Goal: Task Accomplishment & Management: Complete application form

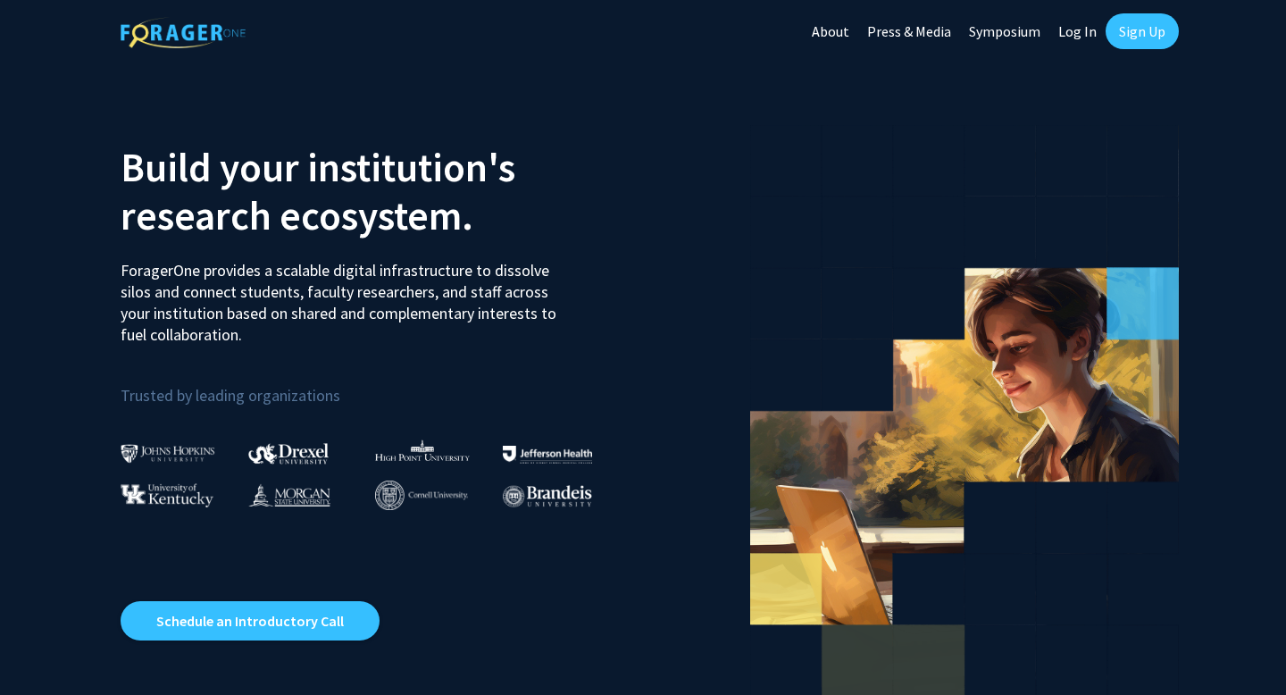
click at [1145, 25] on link "Sign Up" at bounding box center [1141, 31] width 73 height 36
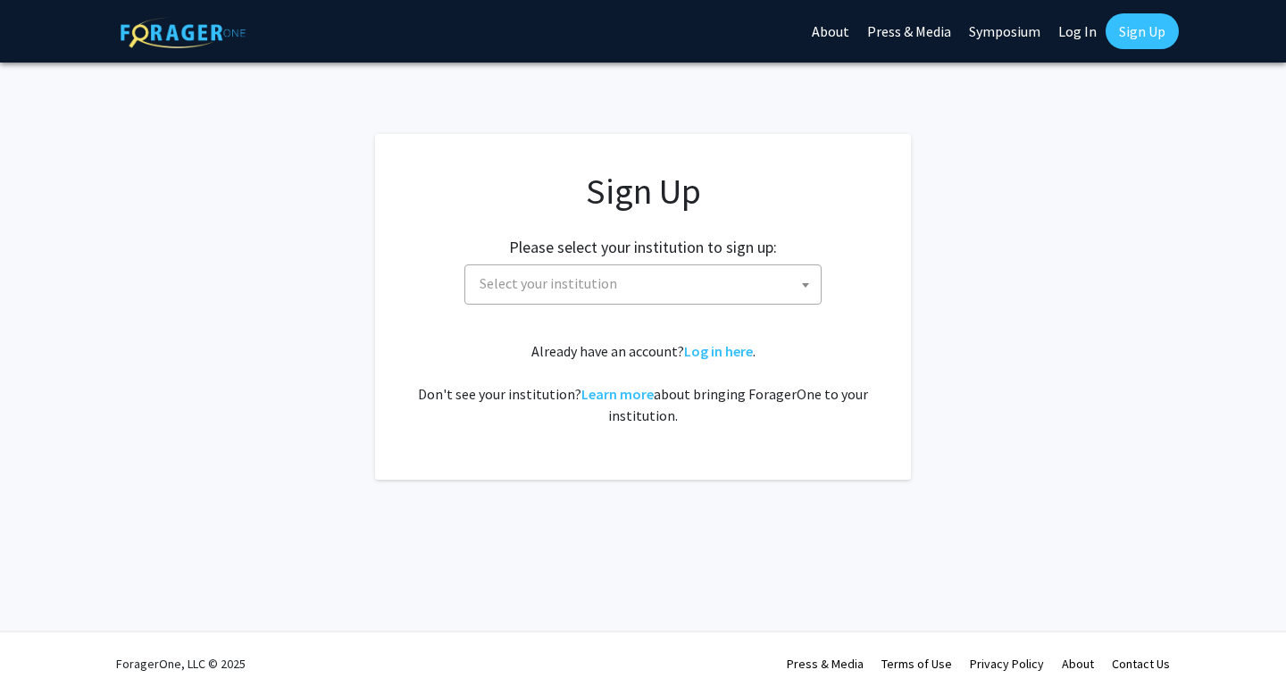
click at [688, 290] on span "Select your institution" at bounding box center [646, 283] width 348 height 37
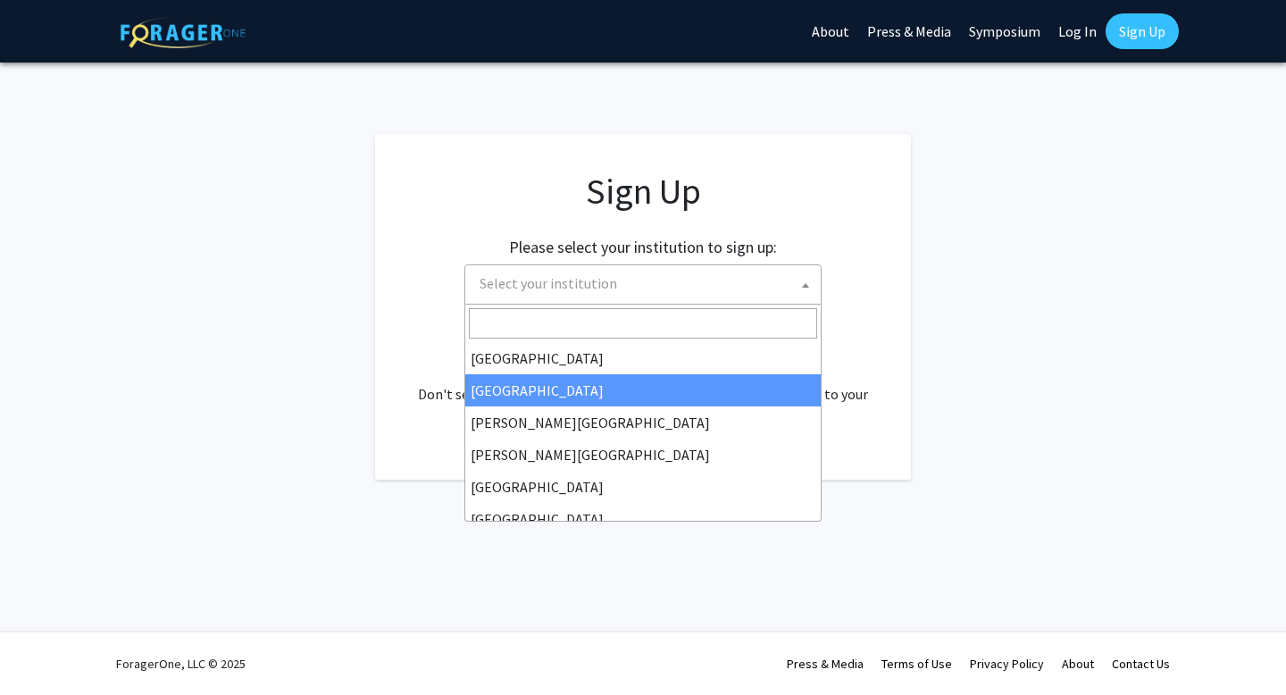
select select "10"
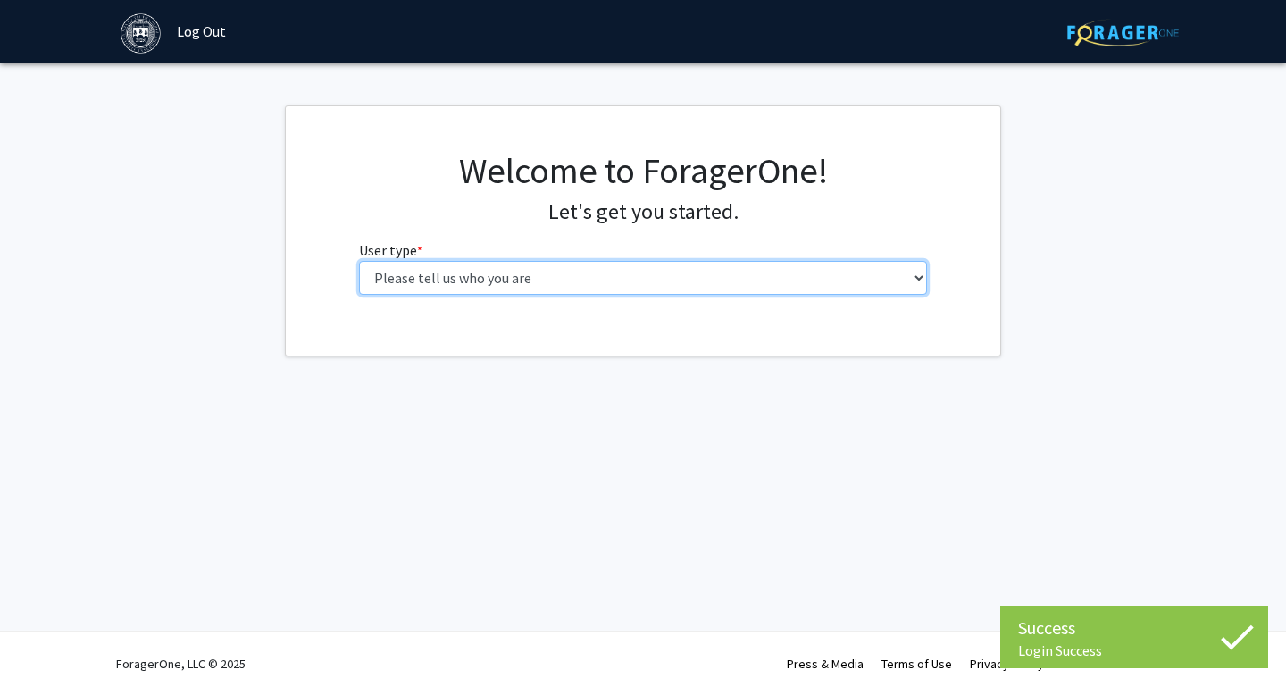
click at [649, 286] on select "Please tell us who you are Undergraduate Student Master's Student Doctoral Cand…" at bounding box center [643, 278] width 569 height 34
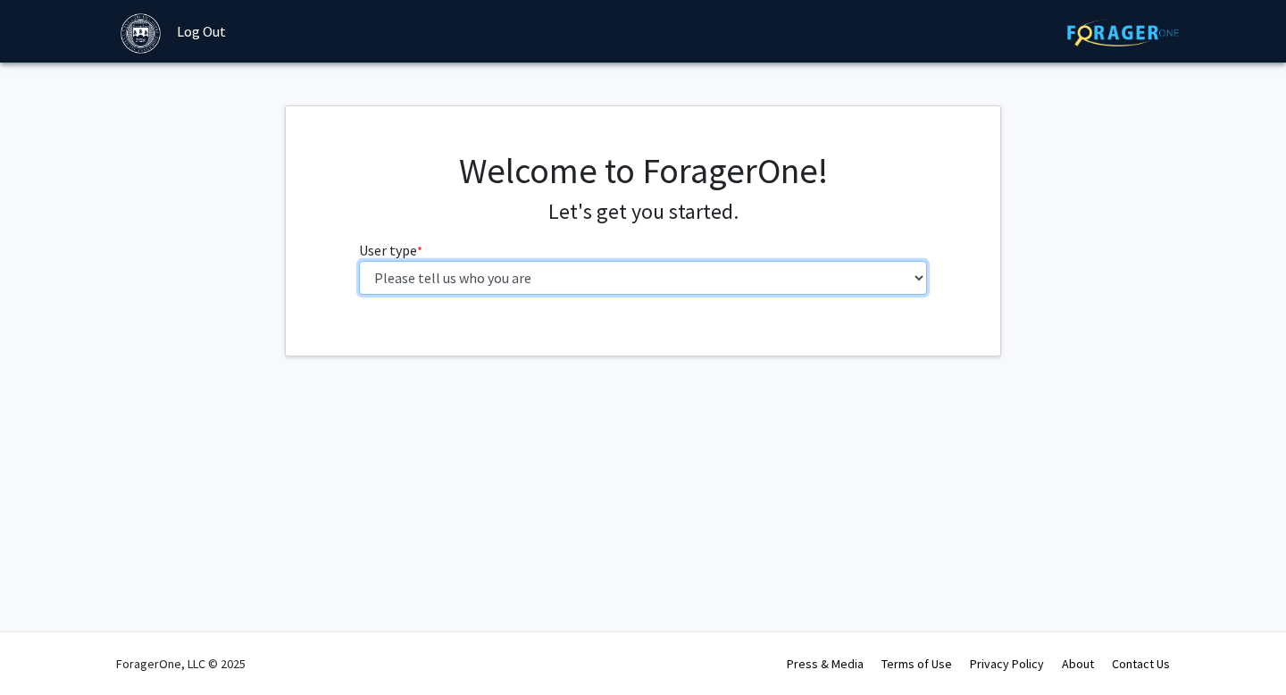
select select "1: undergrad"
click at [359, 261] on select "Please tell us who you are Undergraduate Student Master's Student Doctoral Cand…" at bounding box center [643, 278] width 569 height 34
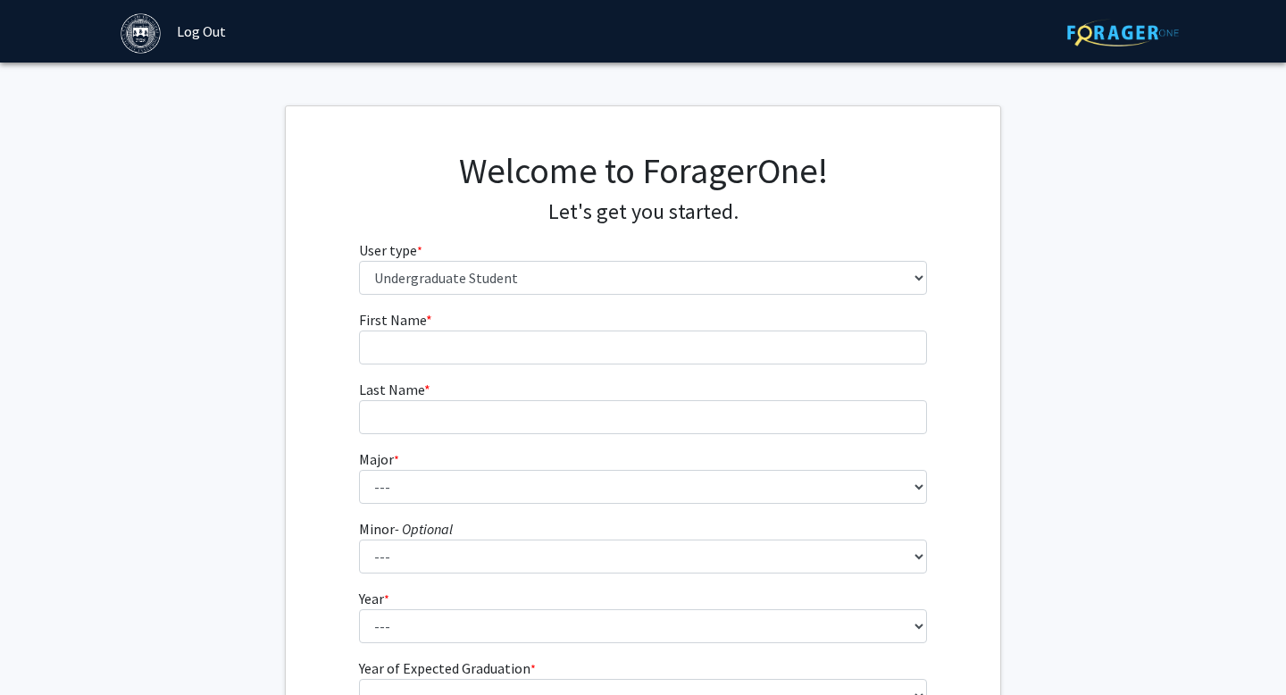
click at [554, 329] on fg-input "First Name * required" at bounding box center [643, 336] width 569 height 55
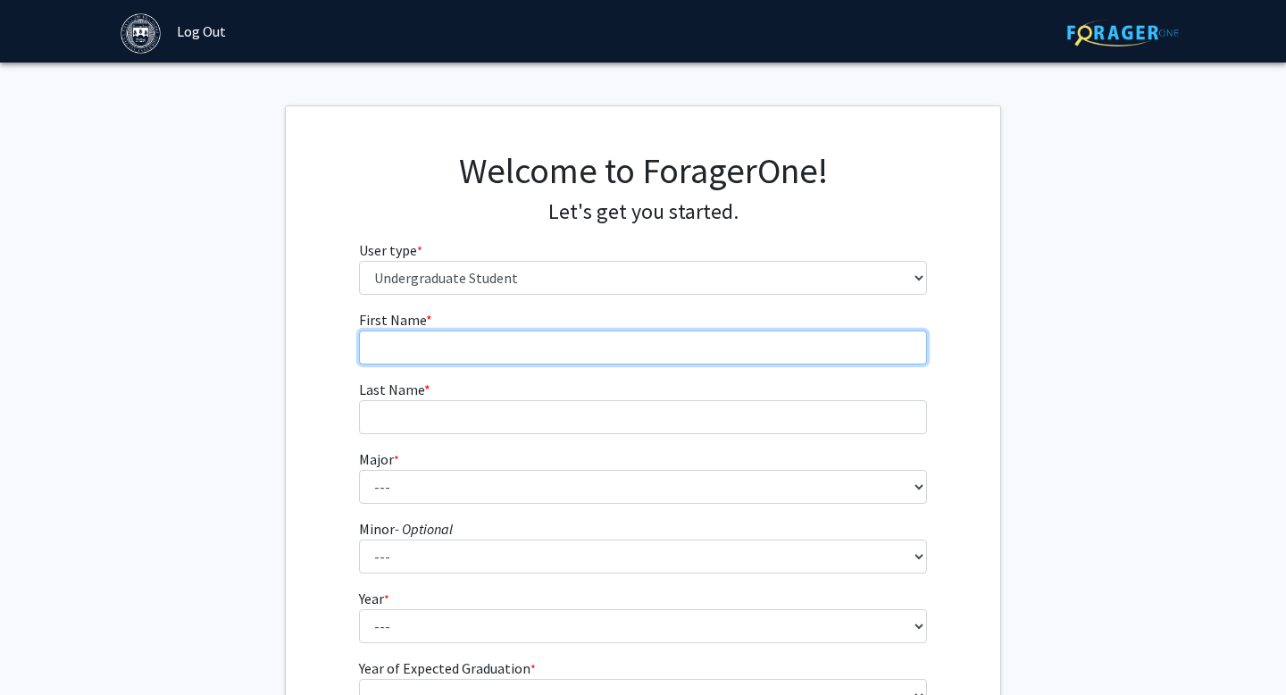
click at [554, 348] on input "First Name * required" at bounding box center [643, 347] width 569 height 34
type input "Paris"
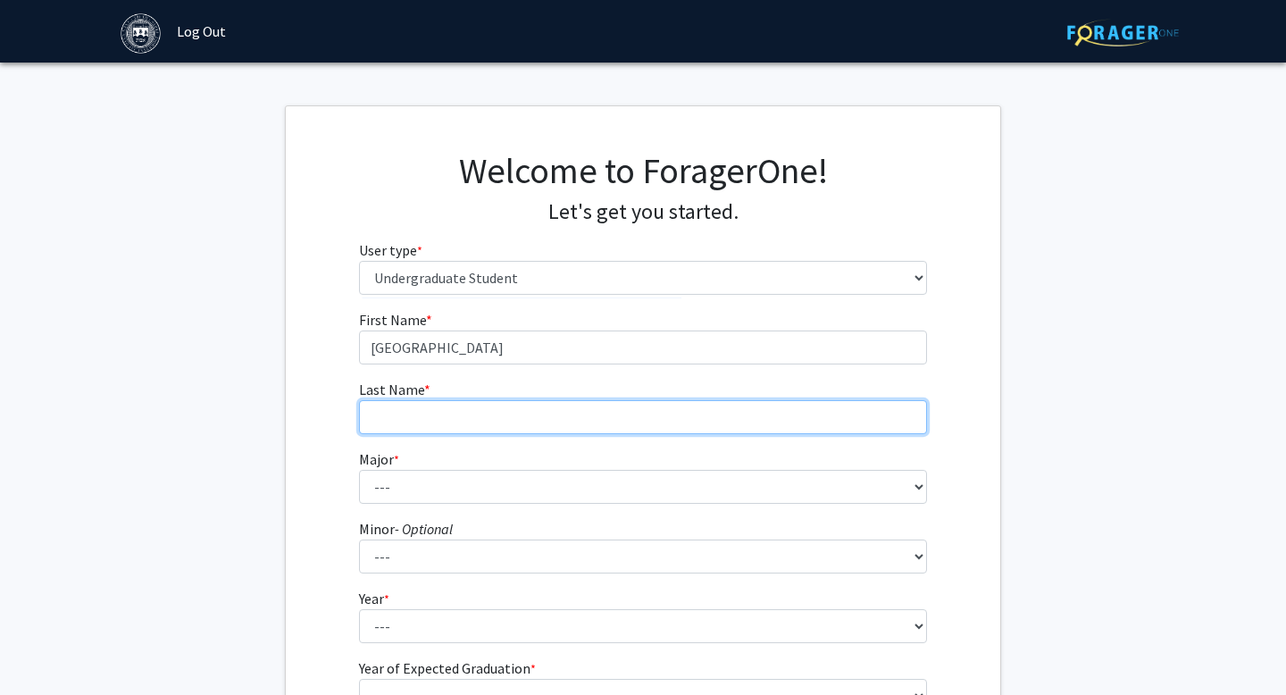
type input "Weaver"
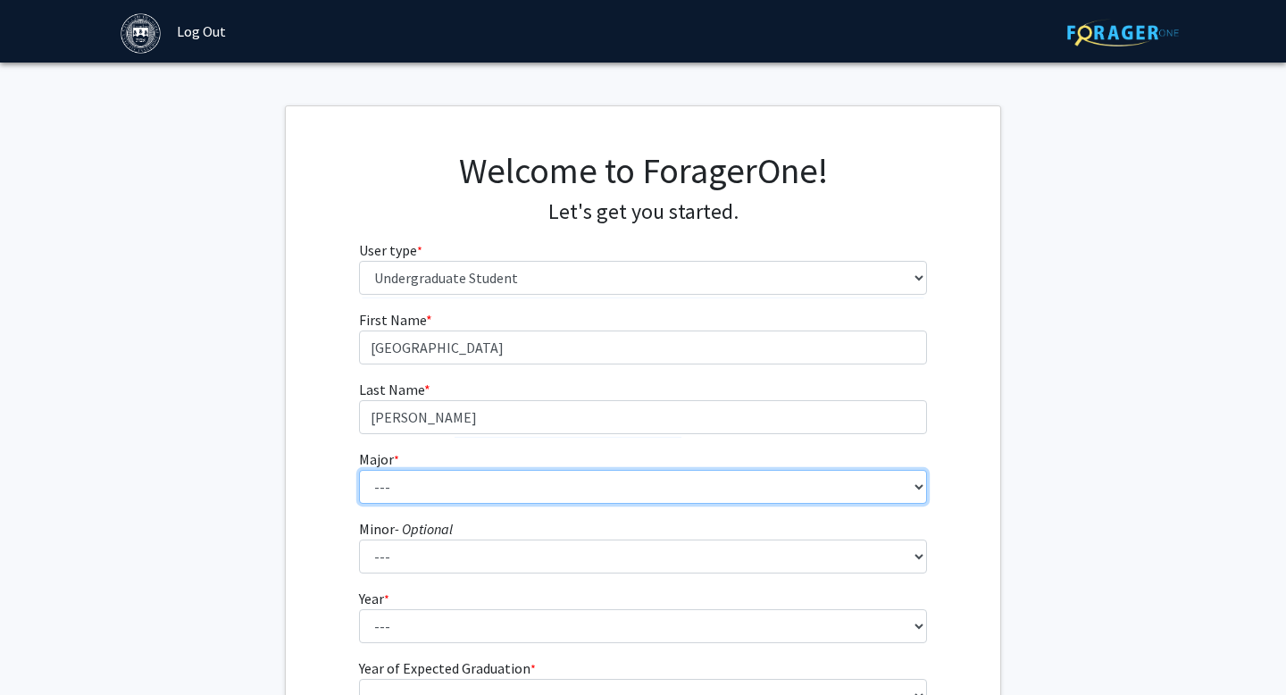
click at [499, 487] on select "--- African and African American Studies American Studies Anthropology Applied …" at bounding box center [643, 487] width 569 height 34
select select "8: 574"
click at [359, 470] on select "--- African and African American Studies American Studies Anthropology Applied …" at bounding box center [643, 487] width 569 height 34
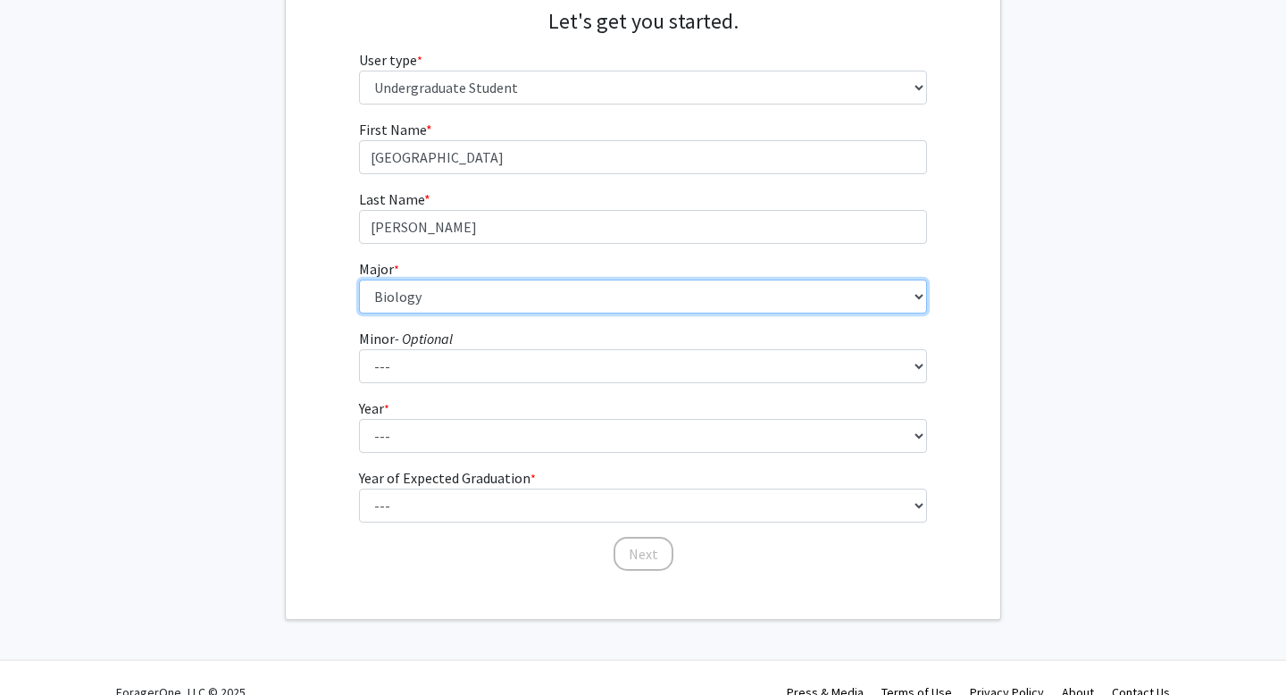
scroll to position [219, 0]
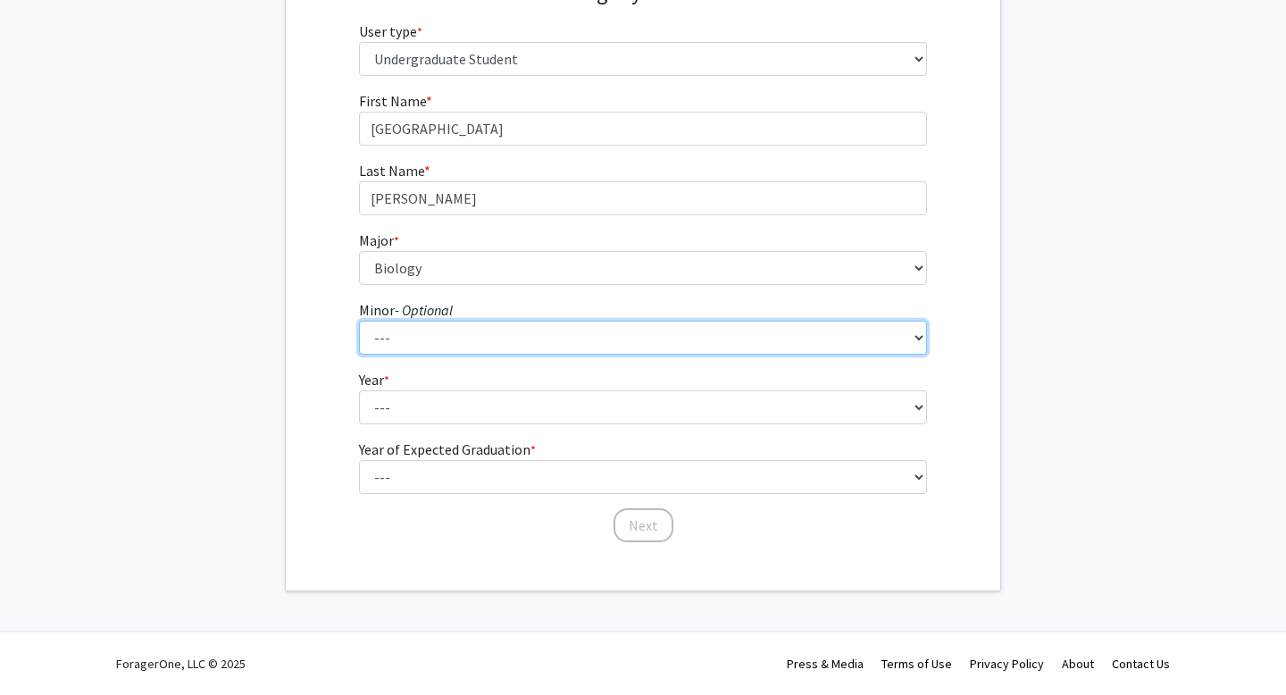
click at [453, 346] on select "--- African and African American Studies Anthropology Arabic Language, Literatu…" at bounding box center [643, 337] width 569 height 34
select select "1: 353"
click at [359, 320] on select "--- African and African American Studies Anthropology Arabic Language, Literatu…" at bounding box center [643, 337] width 569 height 34
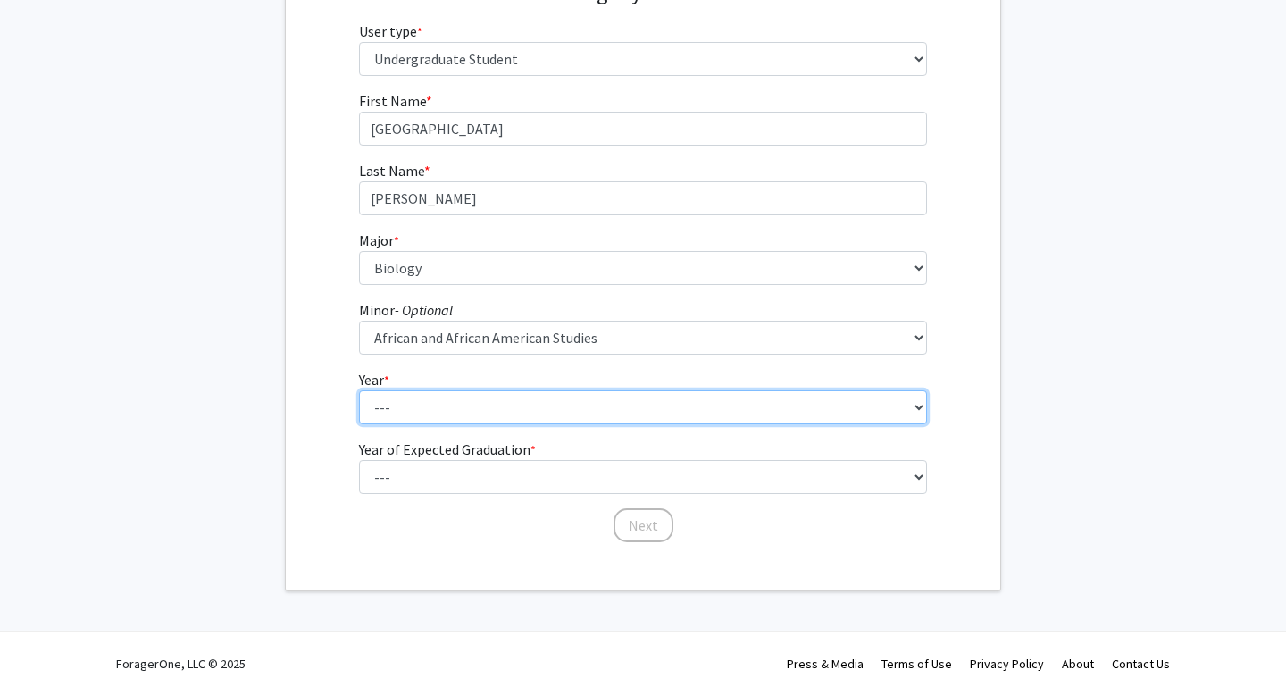
click at [450, 409] on select "--- First-year Sophomore Junior Senior Postbaccalaureate Certificate" at bounding box center [643, 407] width 569 height 34
select select "3: junior"
click at [359, 390] on select "--- First-year Sophomore Junior Senior Postbaccalaureate Certificate" at bounding box center [643, 407] width 569 height 34
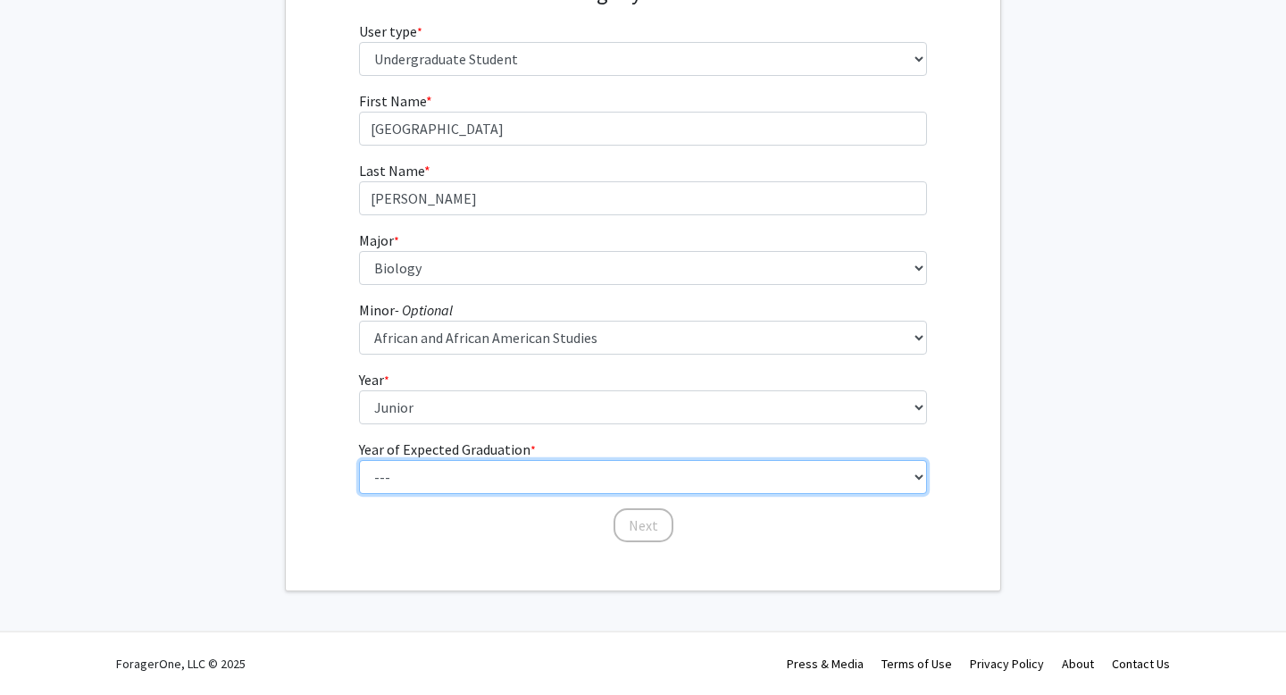
click at [441, 468] on select "--- 2025 2026 2027 2028 2029 2030 2031 2032 2033 2034" at bounding box center [643, 477] width 569 height 34
select select "3: 2027"
click at [359, 460] on select "--- 2025 2026 2027 2028 2029 2030 2031 2032 2033 2034" at bounding box center [643, 477] width 569 height 34
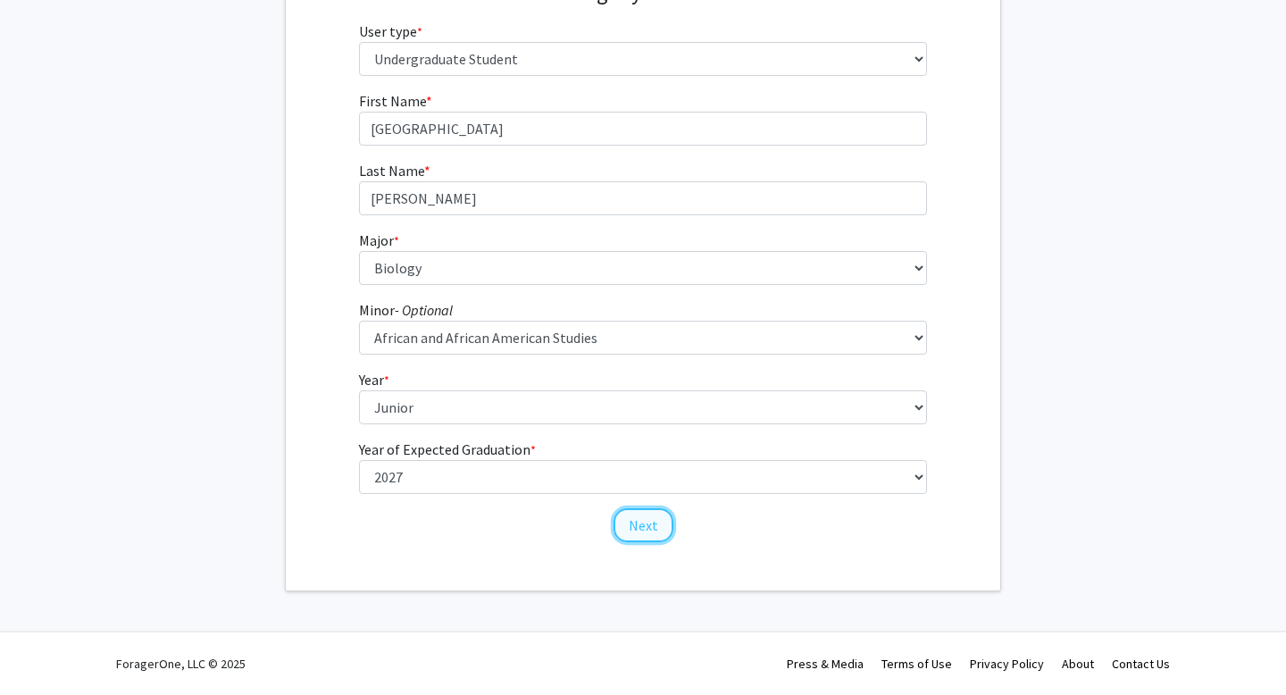
click at [640, 531] on button "Next" at bounding box center [643, 525] width 60 height 34
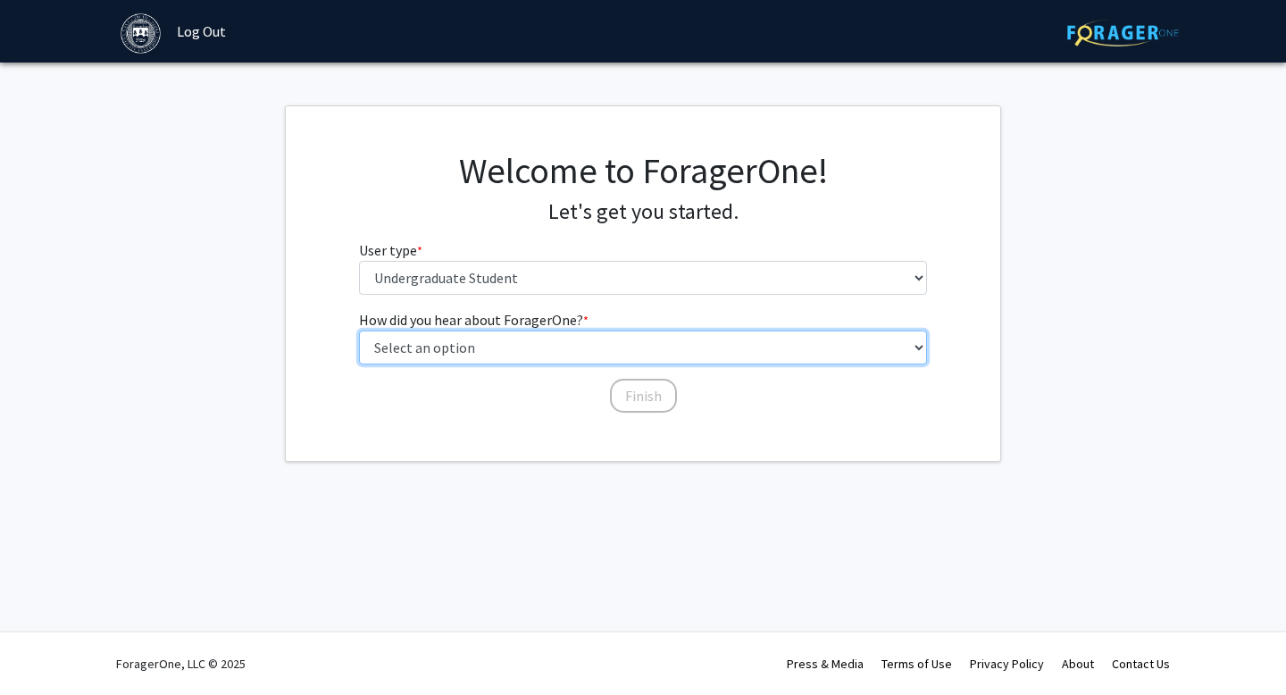
click at [618, 350] on select "Select an option Peer/student recommendation Faculty/staff recommendation Unive…" at bounding box center [643, 347] width 569 height 34
select select "3: university_website"
click at [359, 330] on select "Select an option Peer/student recommendation Faculty/staff recommendation Unive…" at bounding box center [643, 347] width 569 height 34
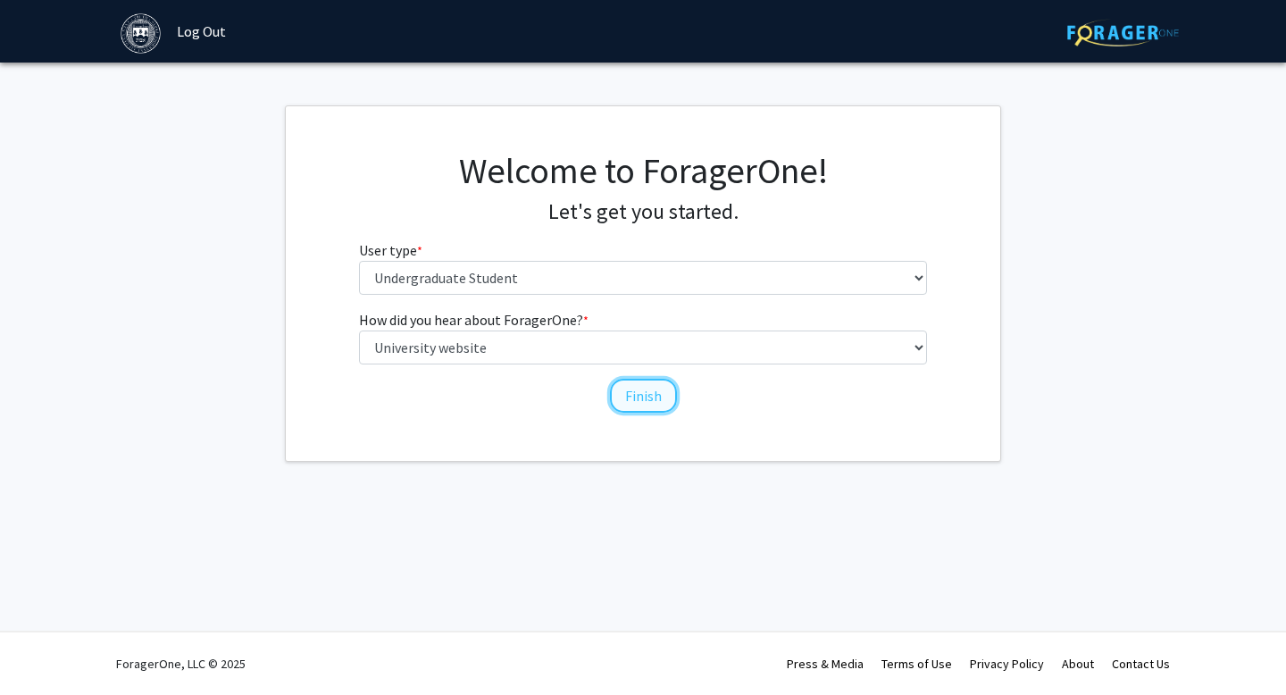
click at [637, 394] on button "Finish" at bounding box center [643, 396] width 67 height 34
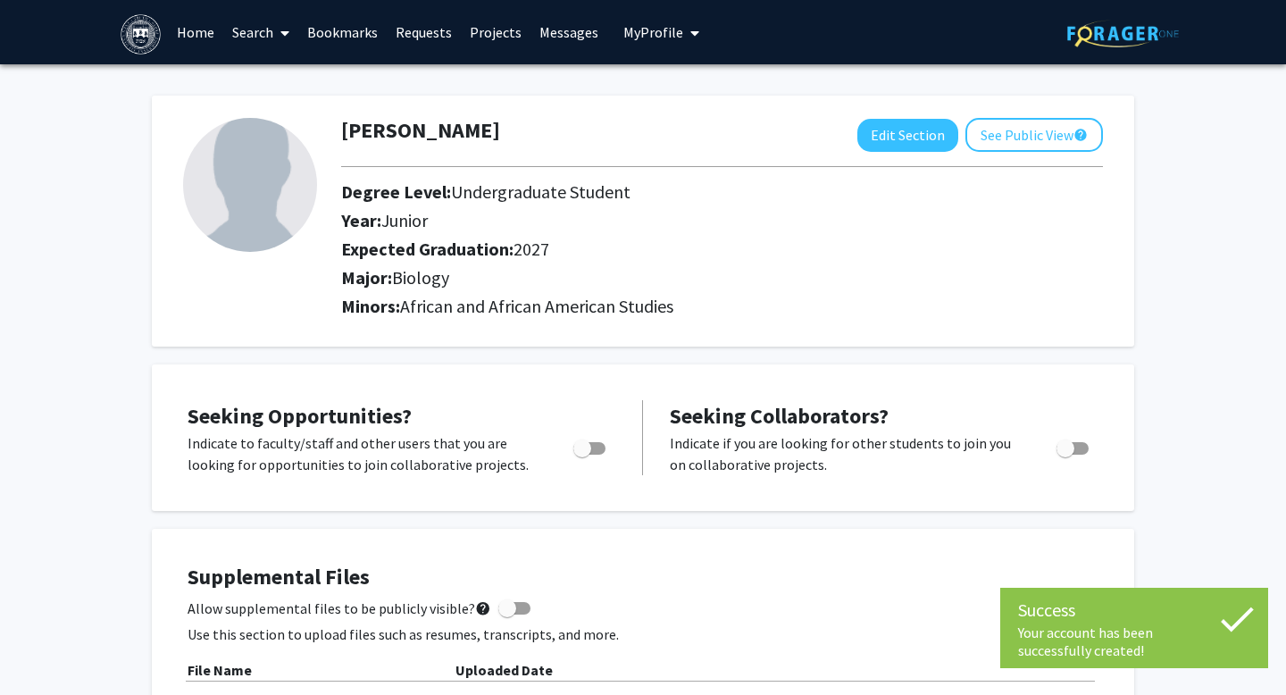
click at [583, 446] on span "Toggle" at bounding box center [582, 448] width 18 height 18
click at [582, 454] on input "Are you actively seeking opportunities?" at bounding box center [581, 454] width 1 height 1
checkbox input "true"
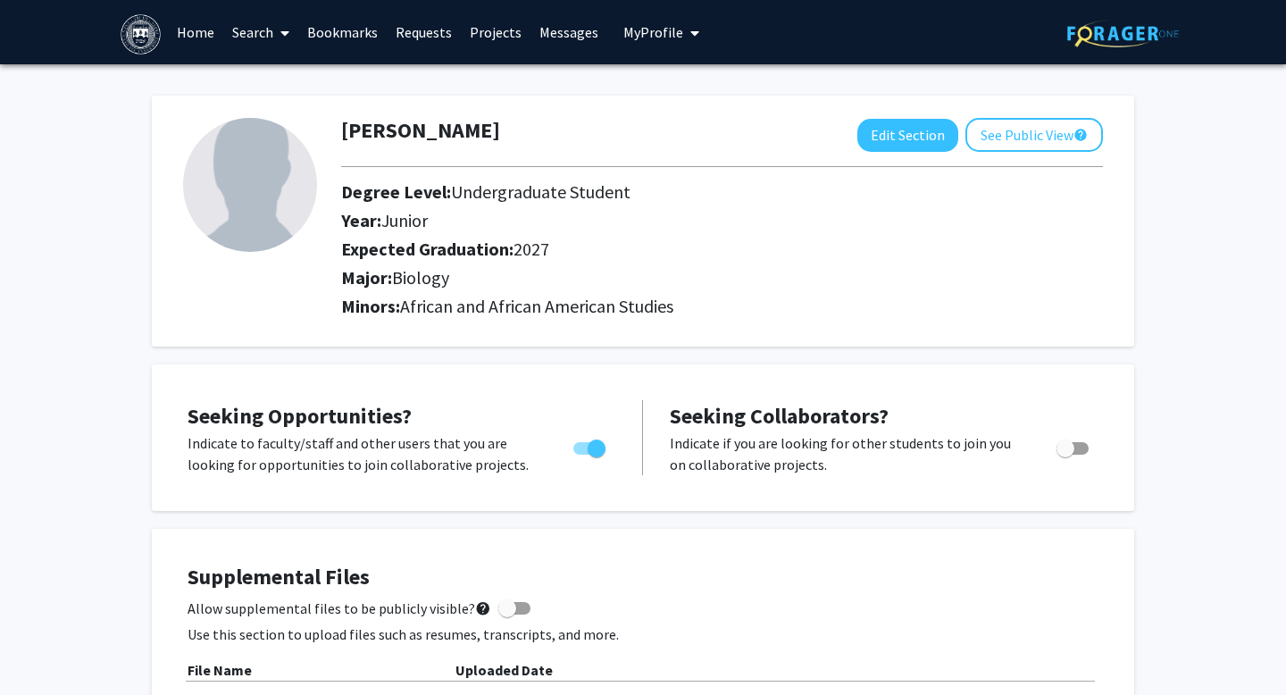
click at [237, 37] on link "Search" at bounding box center [260, 32] width 75 height 62
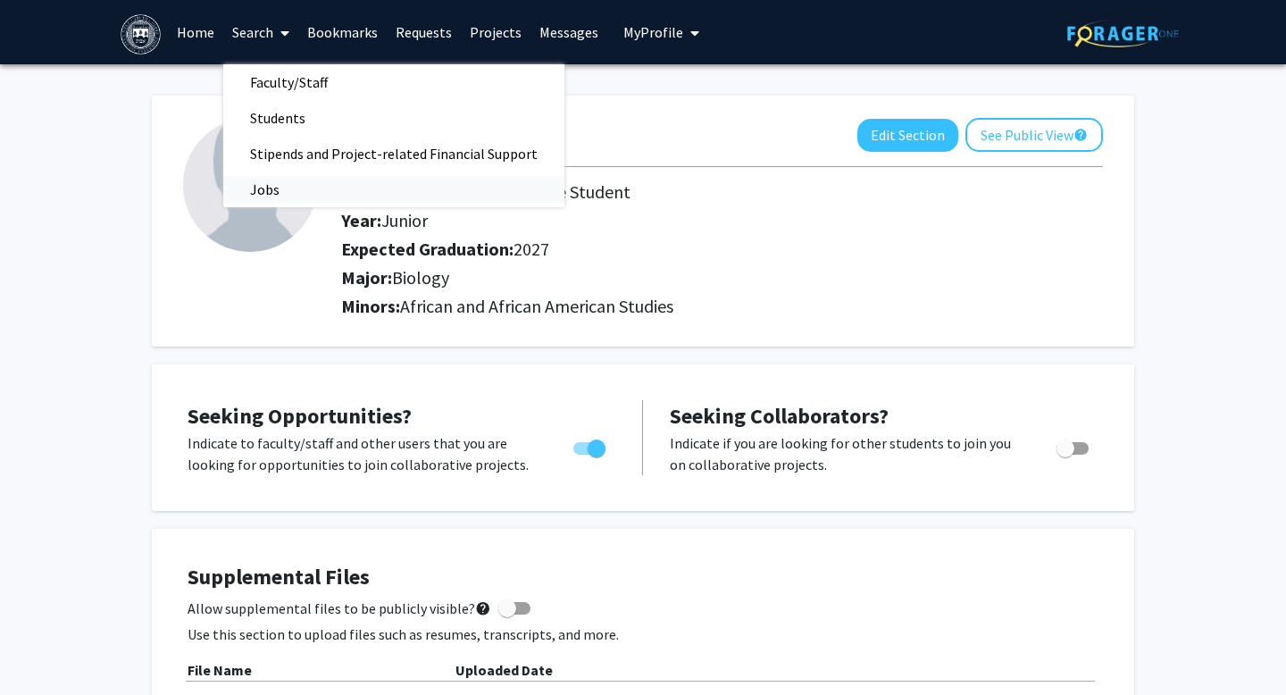
click at [273, 190] on span "Jobs" at bounding box center [264, 189] width 83 height 36
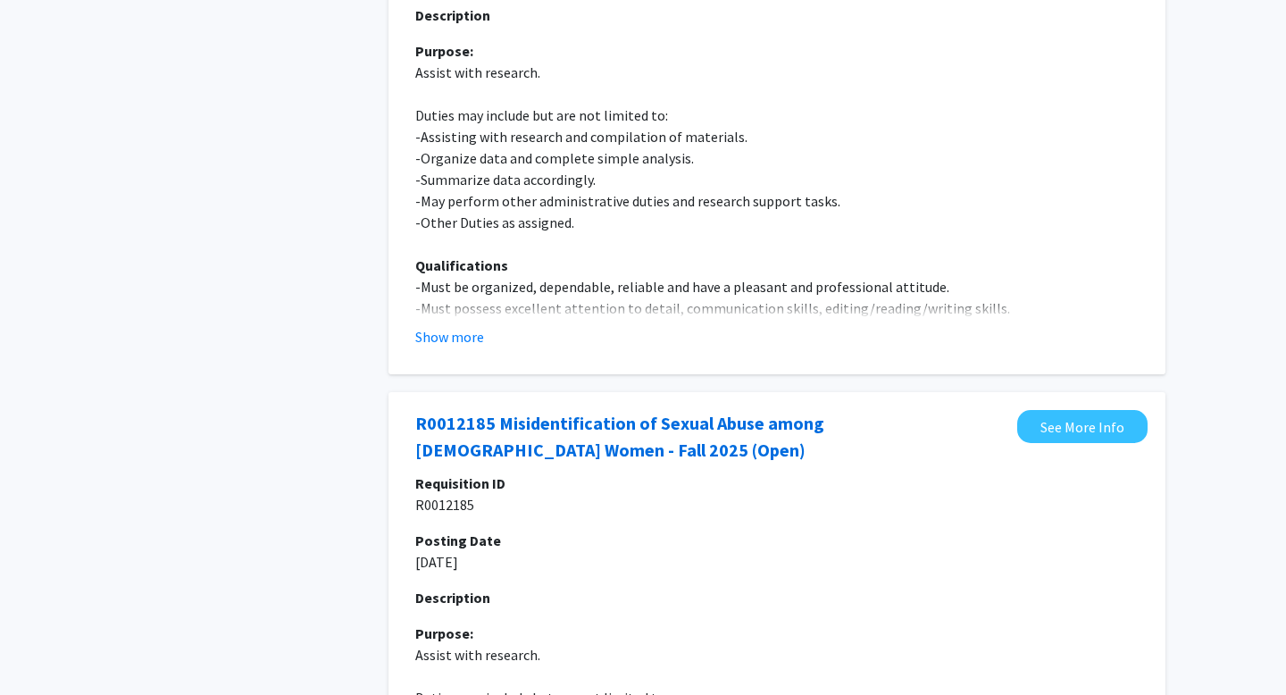
scroll to position [374, 0]
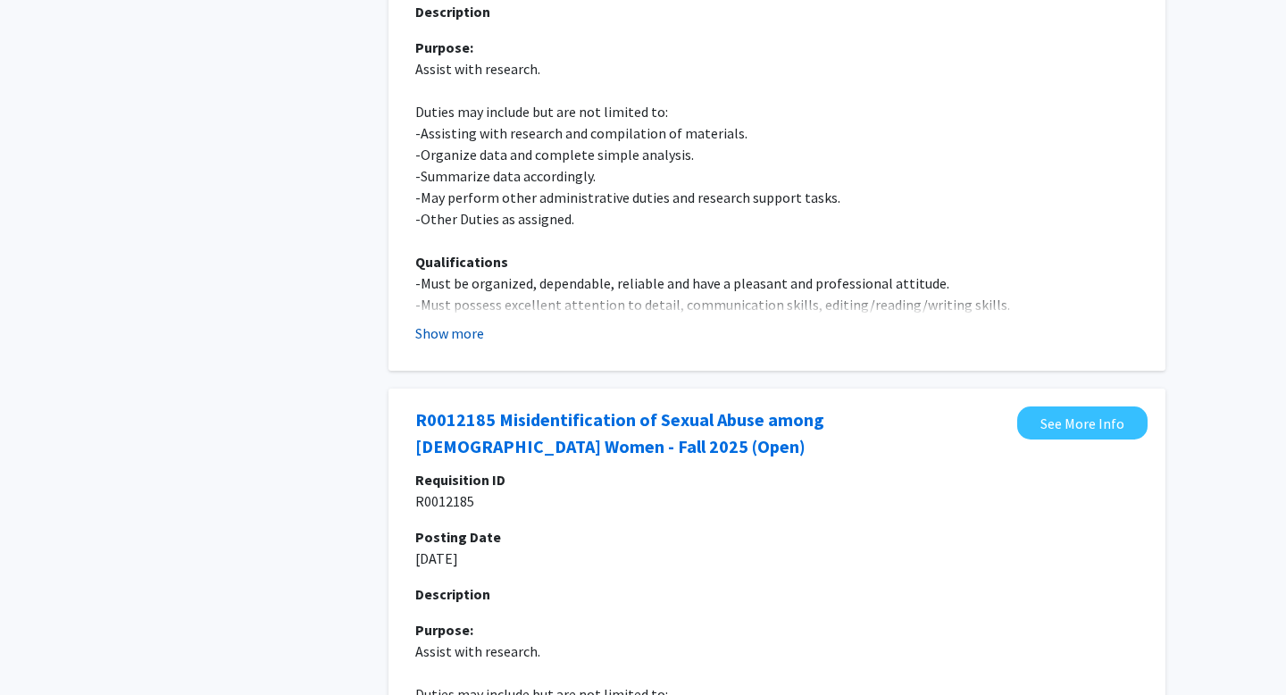
click at [419, 333] on button "Show more" at bounding box center [449, 332] width 69 height 21
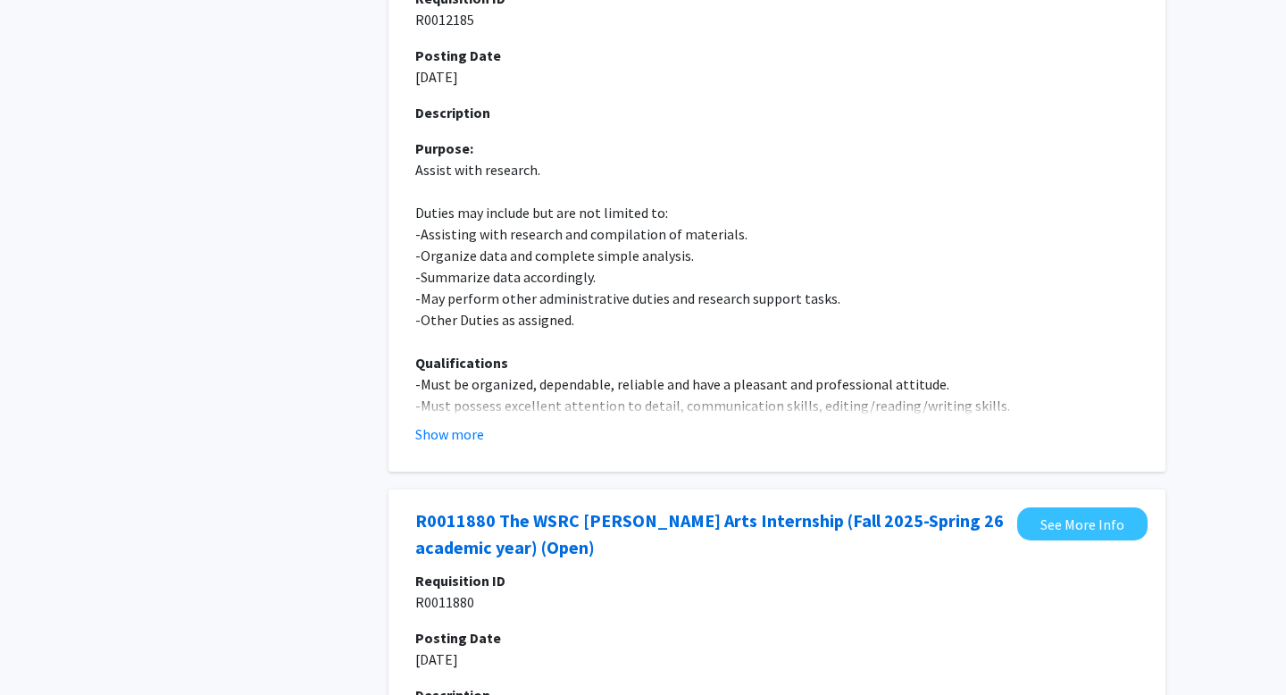
scroll to position [1292, 0]
click at [469, 430] on button "Show more" at bounding box center [449, 432] width 69 height 21
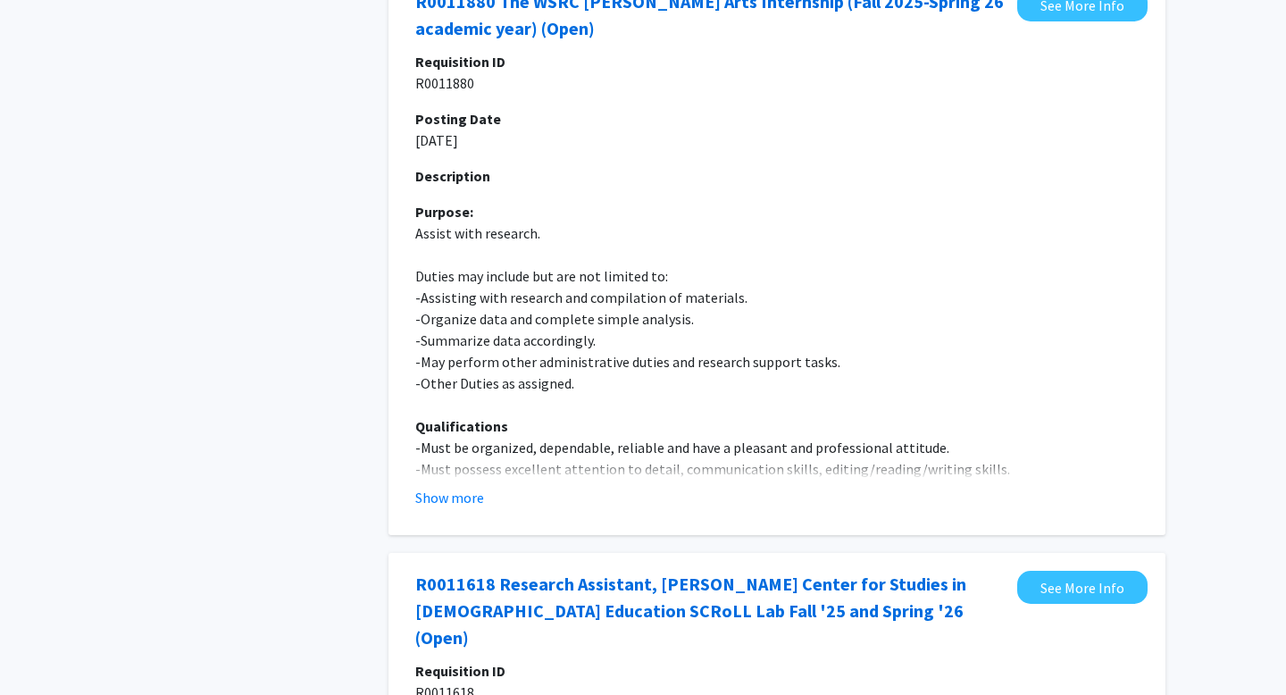
scroll to position [2267, 0]
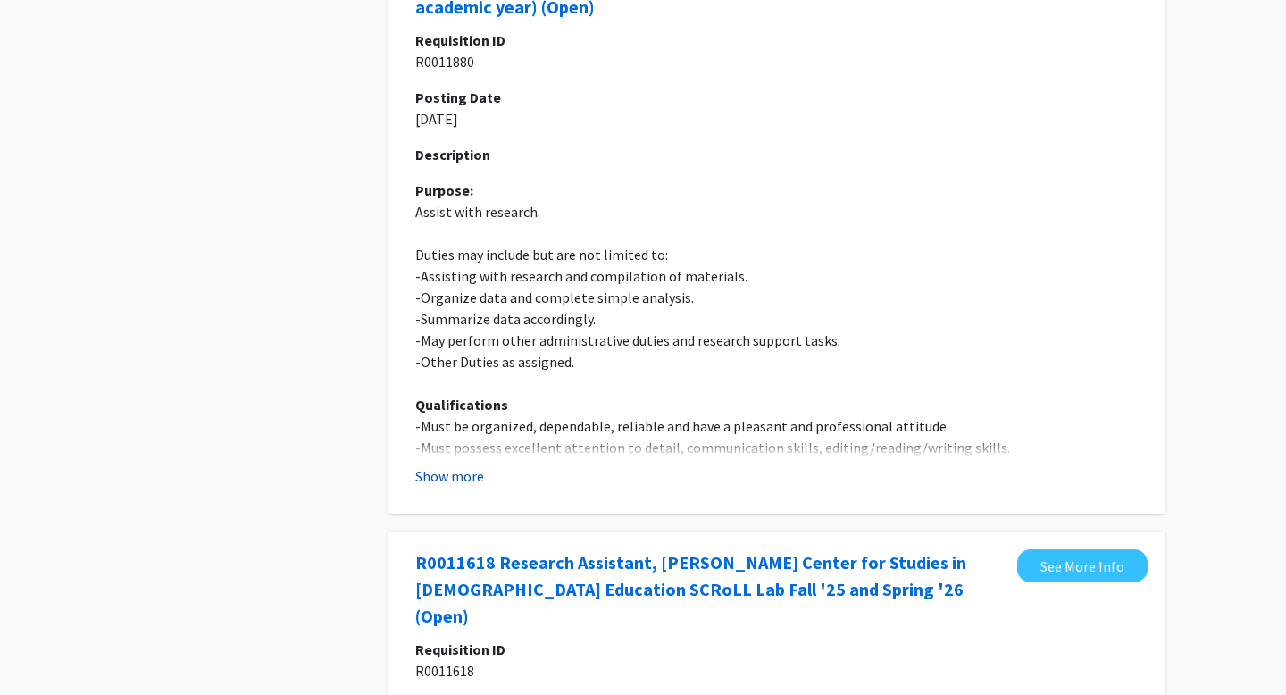
click at [477, 474] on button "Show more" at bounding box center [449, 475] width 69 height 21
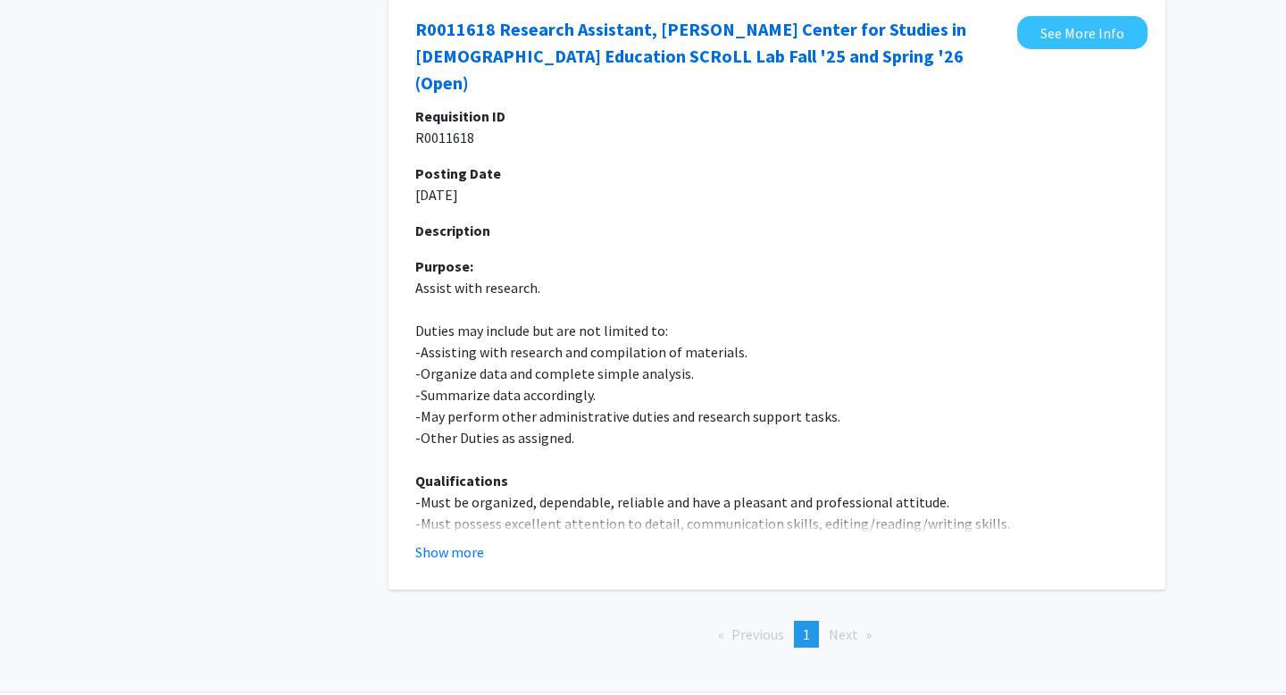
scroll to position [3248, 0]
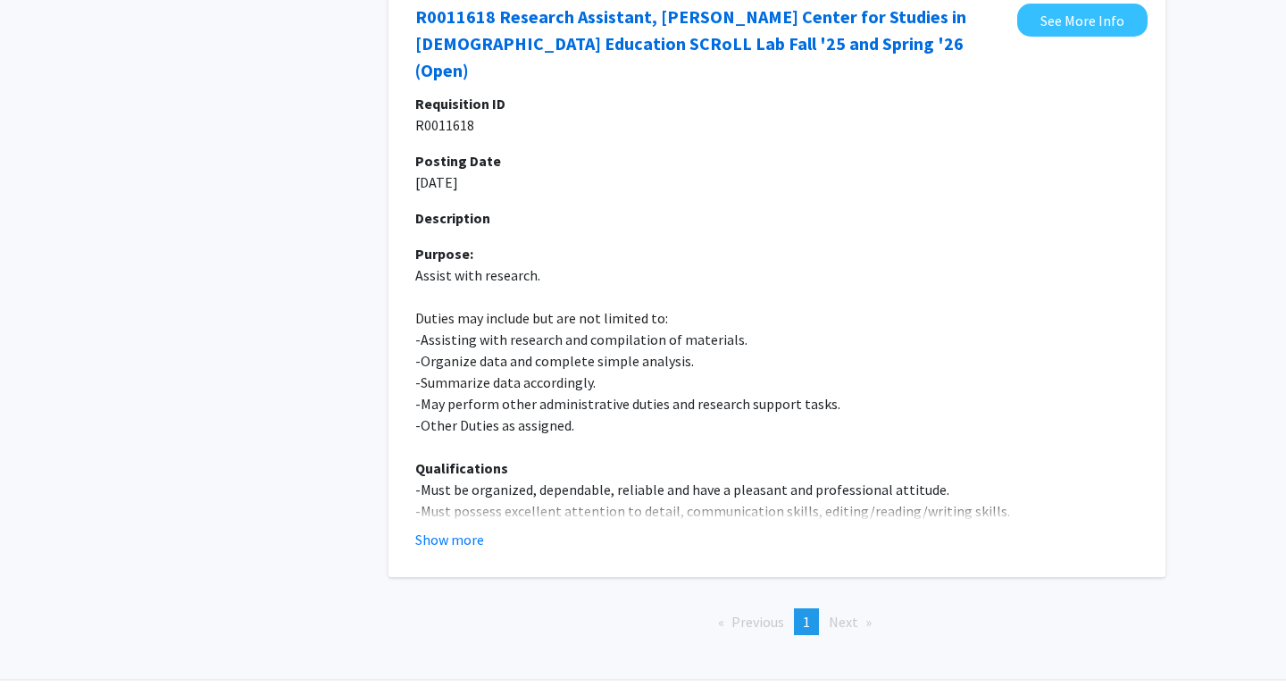
click at [471, 498] on fg-read-more "Requisition ID R0011618 Posting Date 04/10/2025 Description Purpose: Assist wit…" at bounding box center [776, 321] width 723 height 457
click at [471, 529] on button "Show more" at bounding box center [449, 539] width 69 height 21
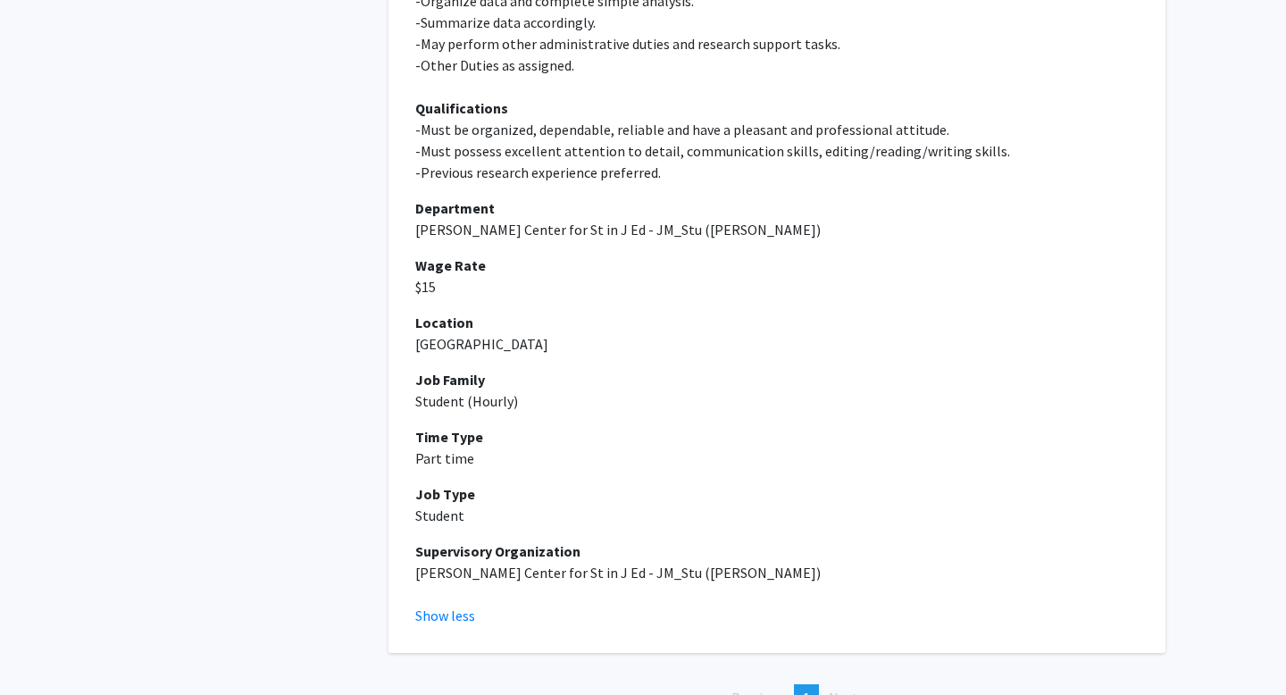
scroll to position [3705, 0]
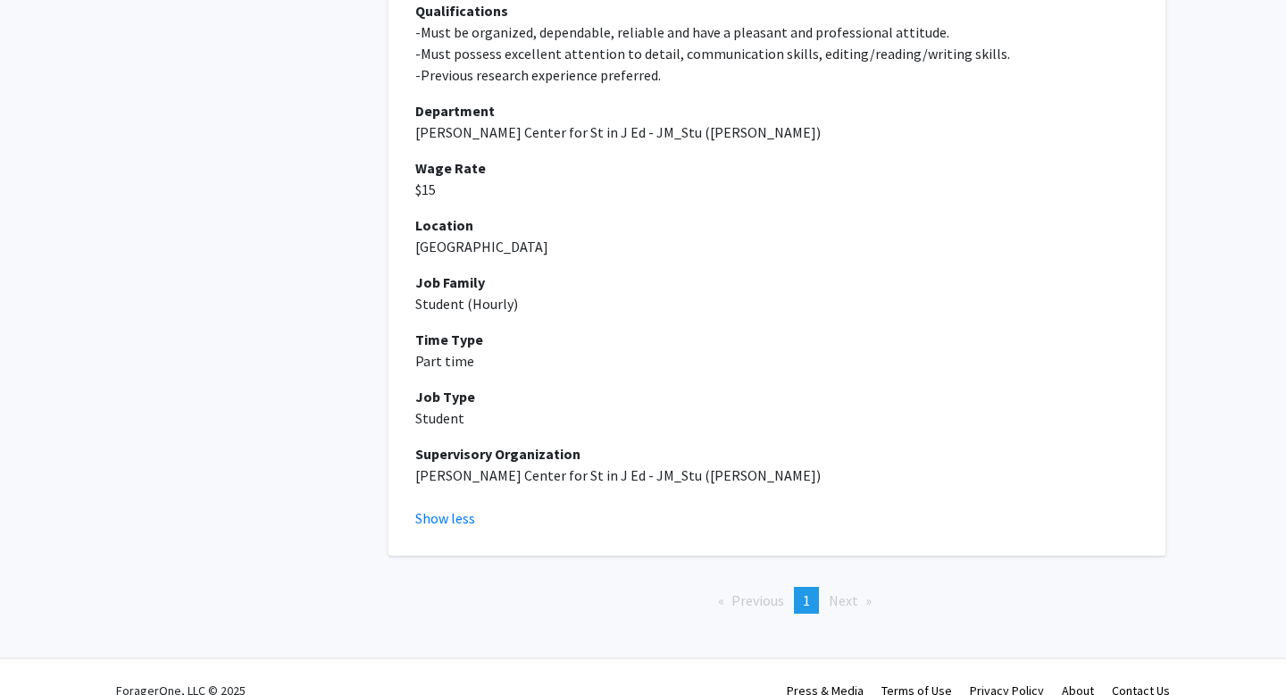
click at [824, 587] on li "Next page" at bounding box center [850, 600] width 61 height 27
click at [815, 587] on li "You're on page 1" at bounding box center [806, 600] width 25 height 27
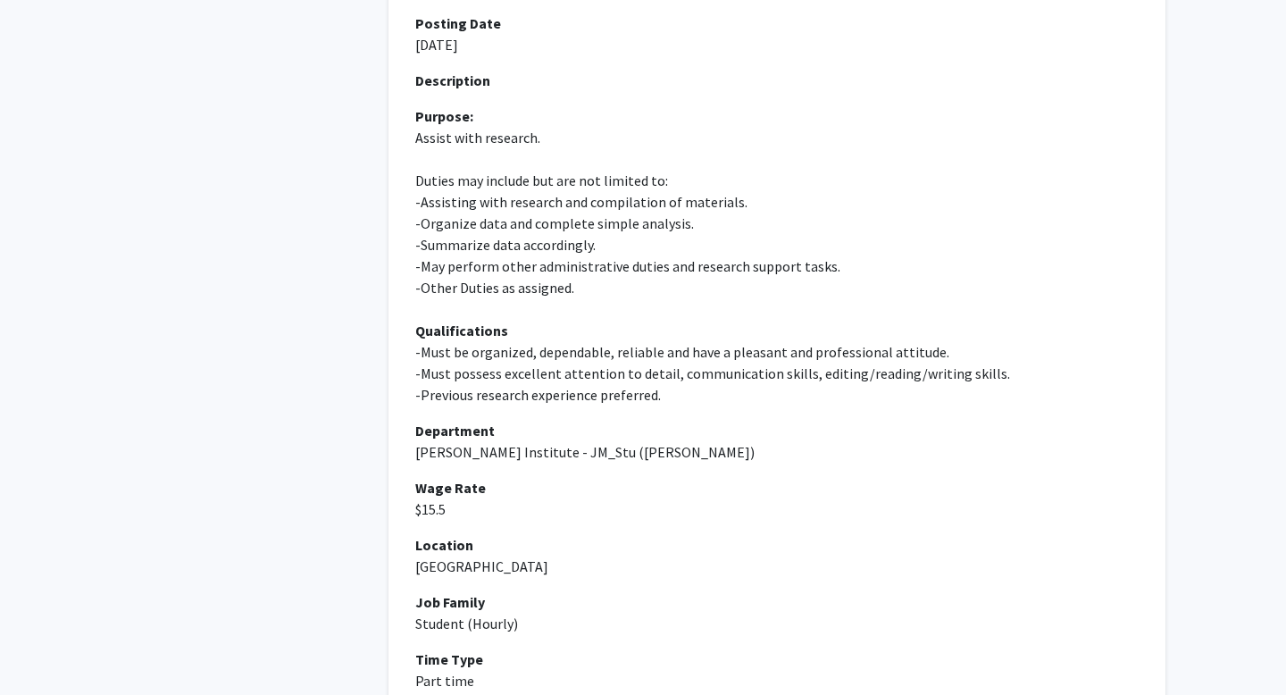
scroll to position [0, 0]
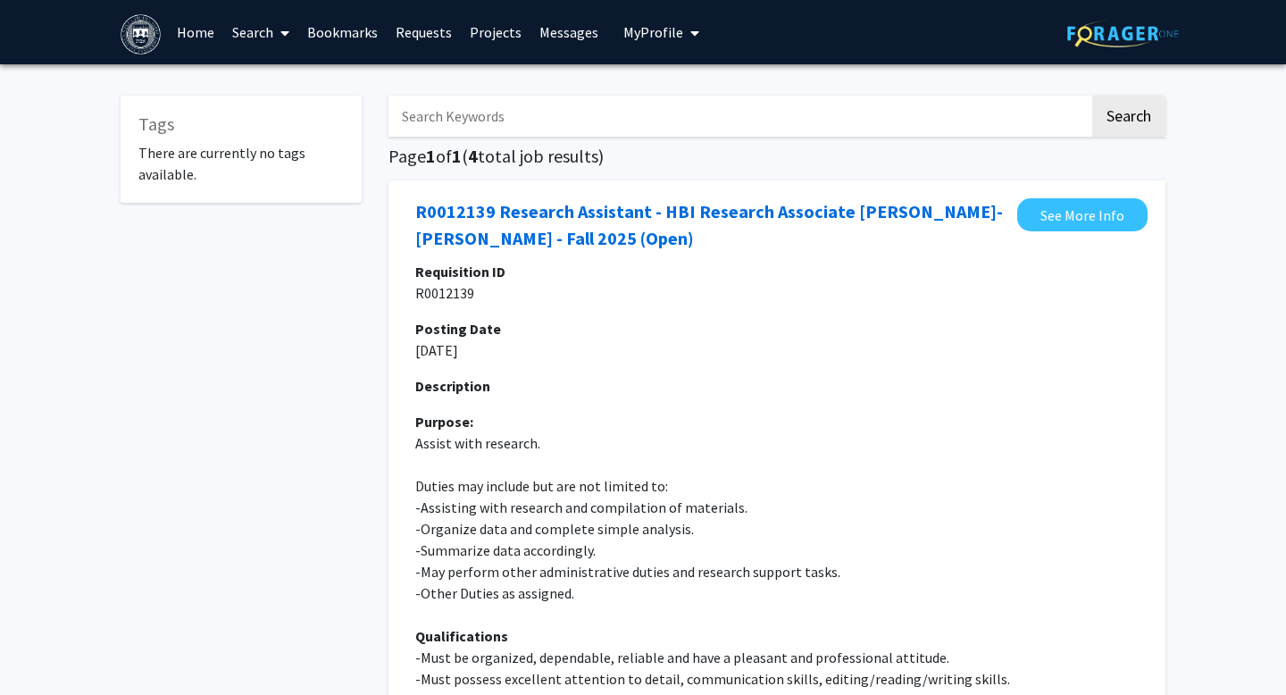
click at [293, 26] on link "Search" at bounding box center [260, 32] width 75 height 62
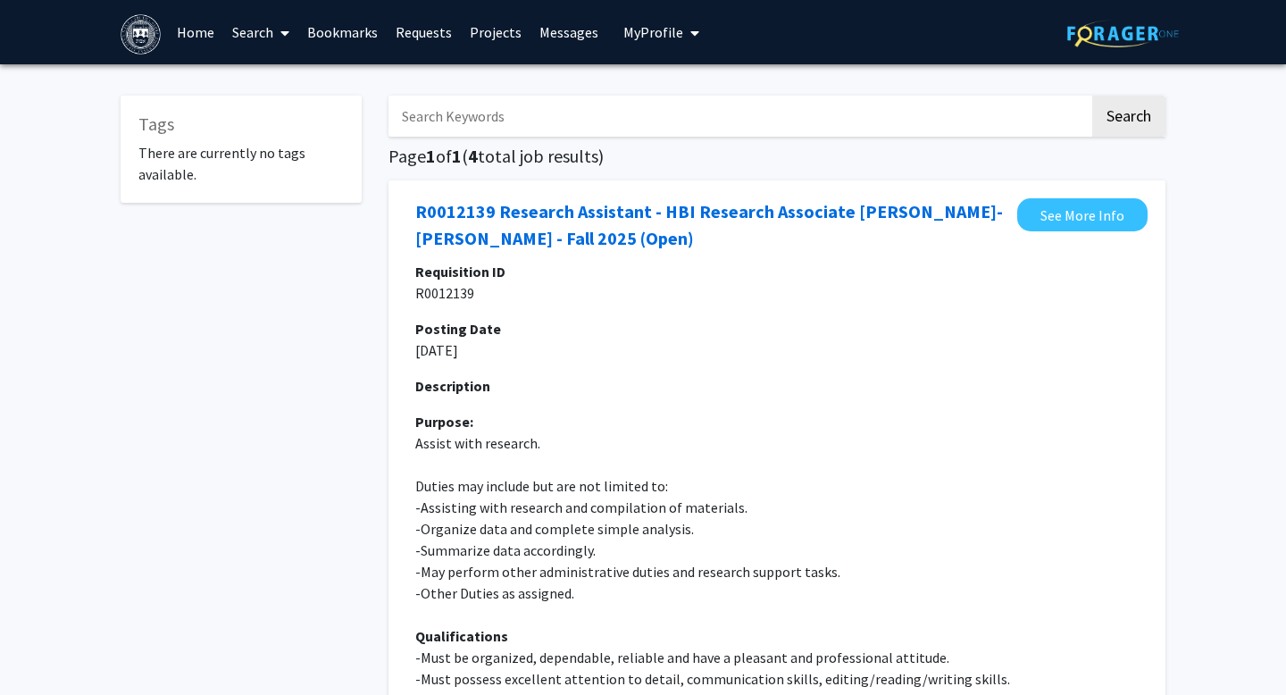
click at [254, 30] on link "Search" at bounding box center [260, 32] width 75 height 62
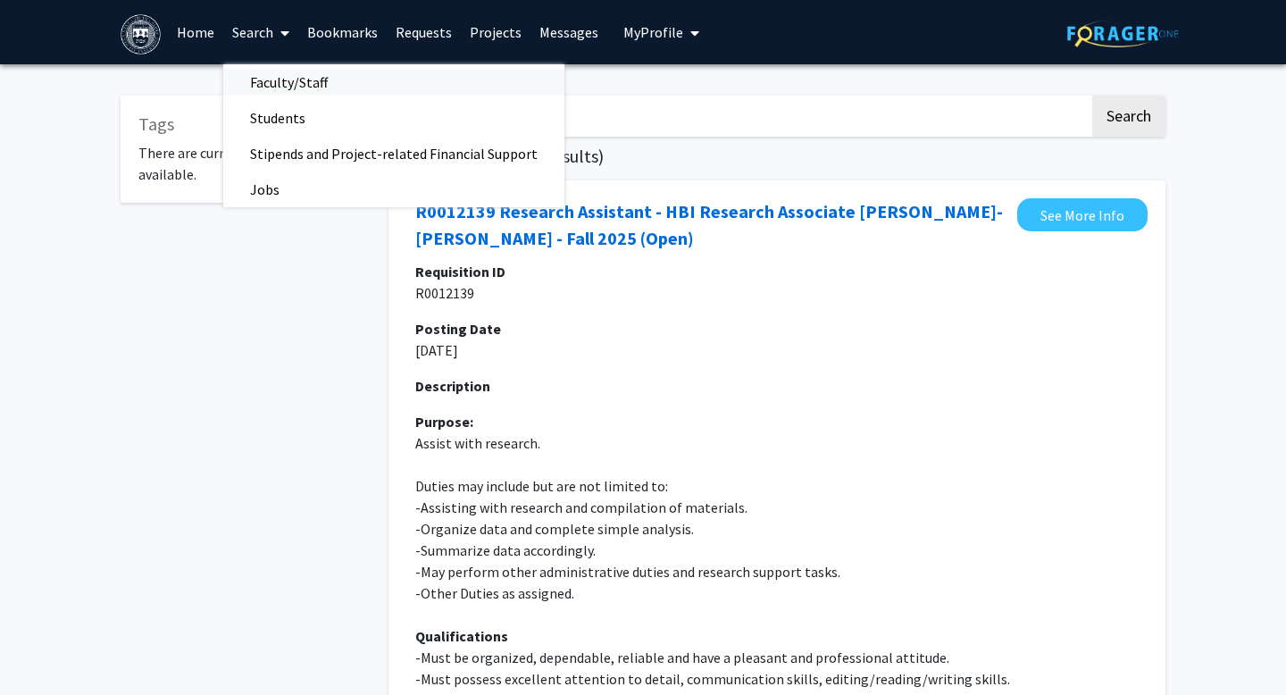
click at [404, 85] on link "Faculty/Staff" at bounding box center [393, 82] width 341 height 27
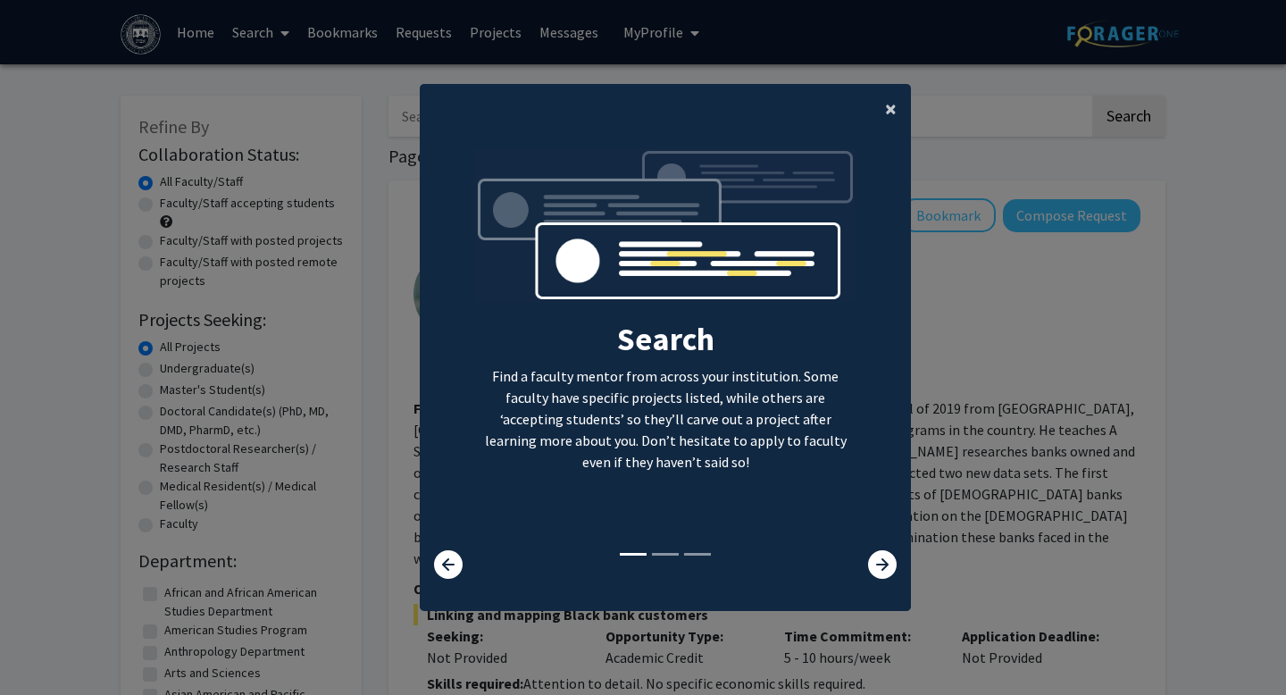
click at [896, 112] on button "×" at bounding box center [890, 109] width 40 height 50
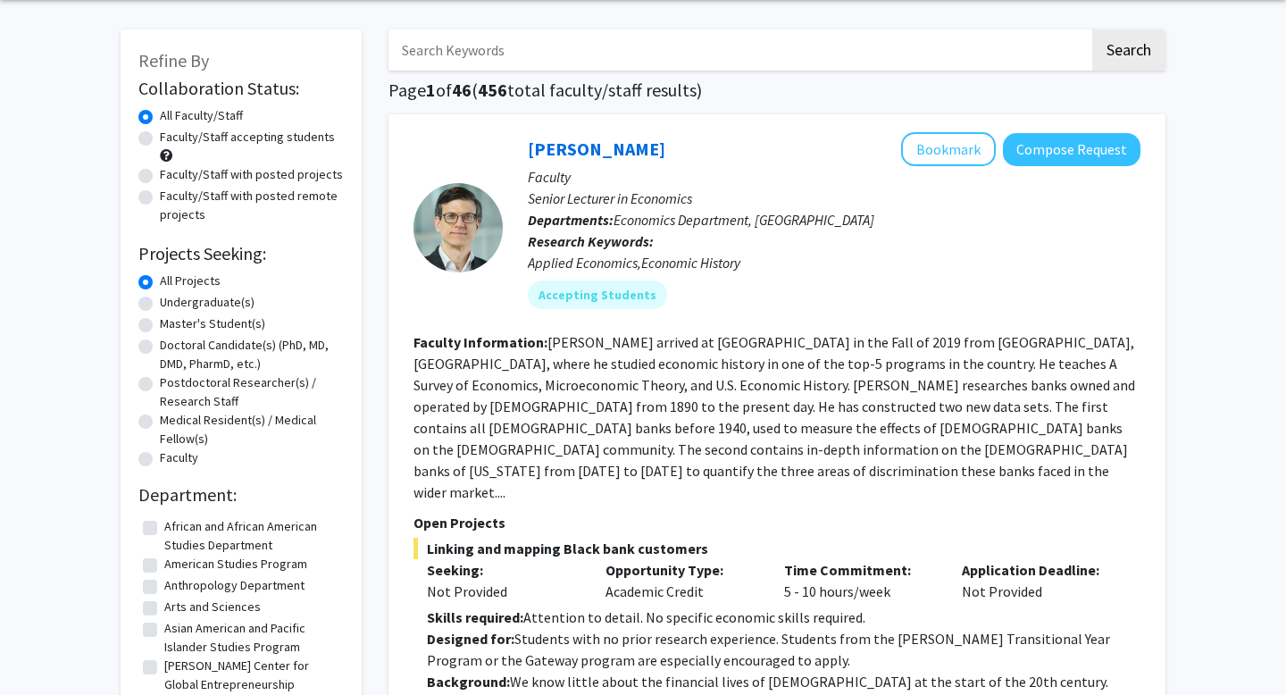
scroll to position [72, 0]
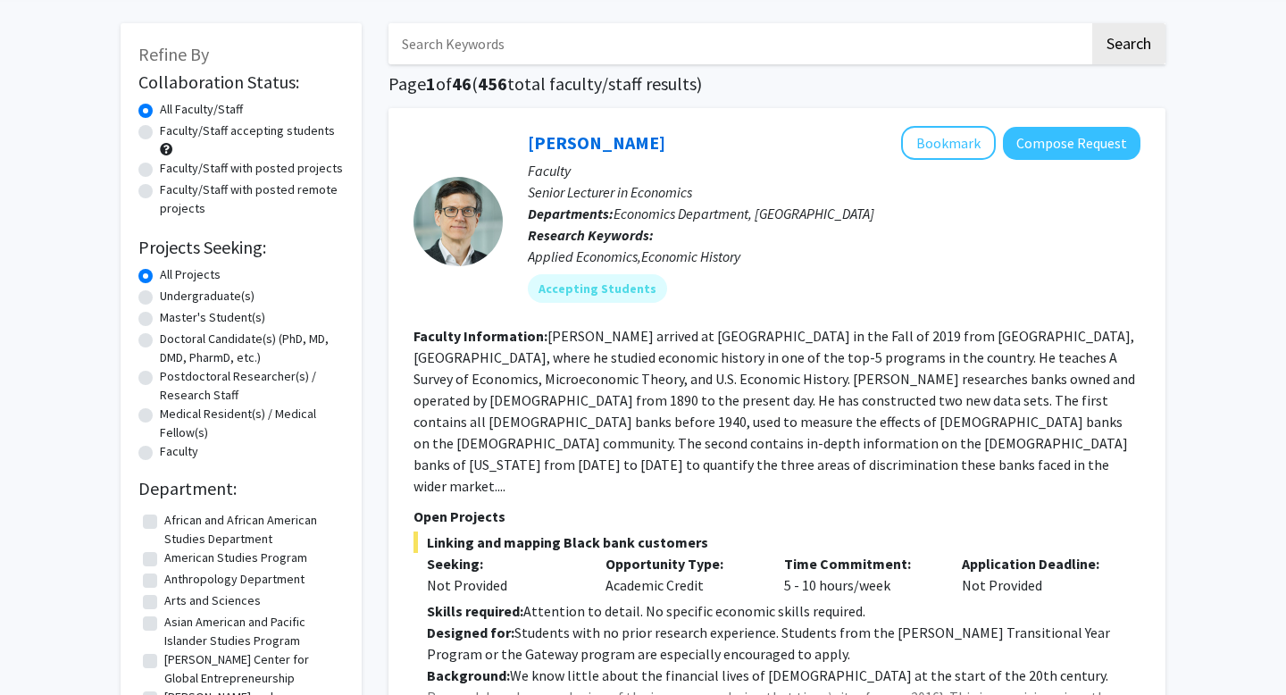
click at [160, 130] on label "Faculty/Staff accepting students" at bounding box center [247, 130] width 175 height 19
click at [160, 130] on input "Faculty/Staff accepting students" at bounding box center [166, 127] width 12 height 12
radio input "true"
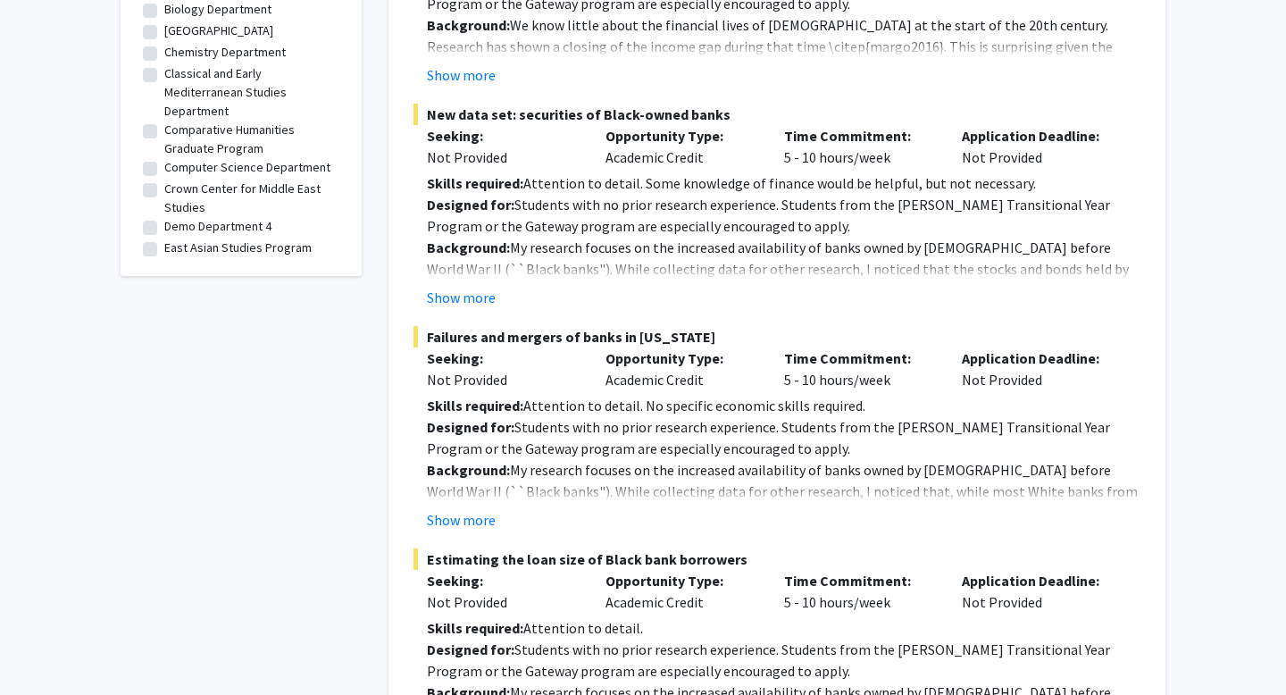
scroll to position [147, 0]
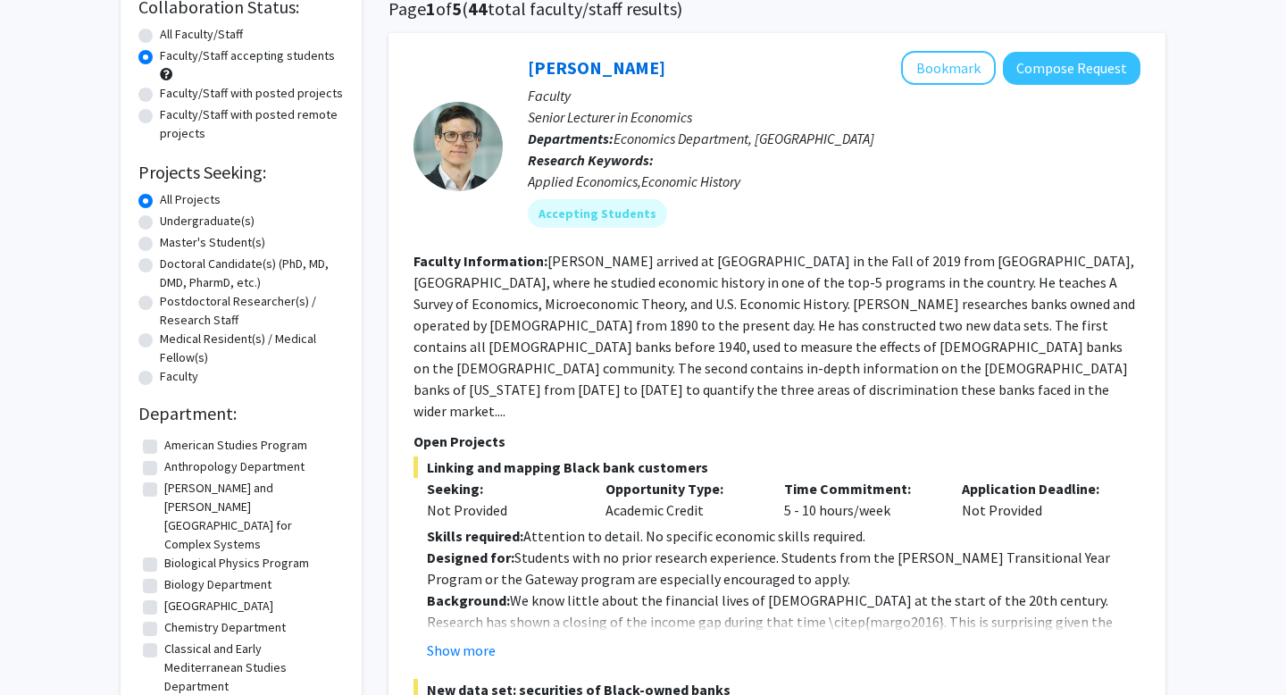
click at [160, 221] on label "Undergraduate(s)" at bounding box center [207, 221] width 95 height 19
click at [160, 221] on input "Undergraduate(s)" at bounding box center [166, 218] width 12 height 12
radio input "true"
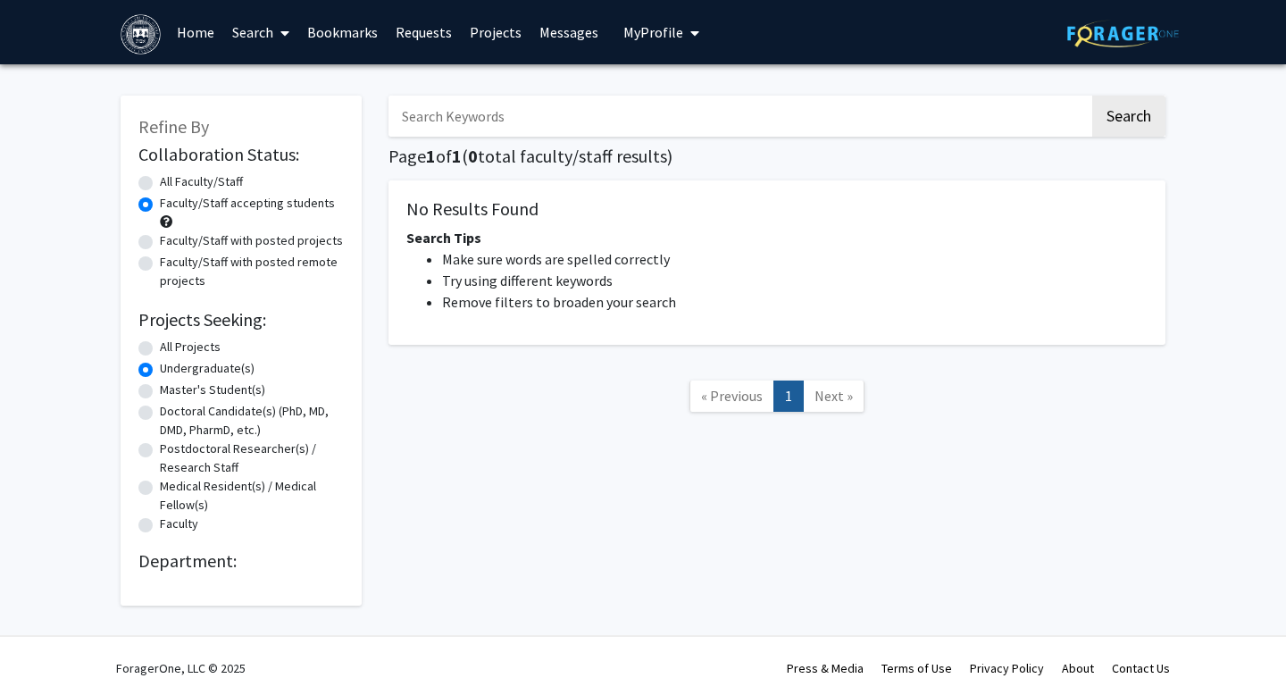
click at [160, 342] on label "All Projects" at bounding box center [190, 346] width 61 height 19
click at [160, 342] on input "All Projects" at bounding box center [166, 343] width 12 height 12
radio input "true"
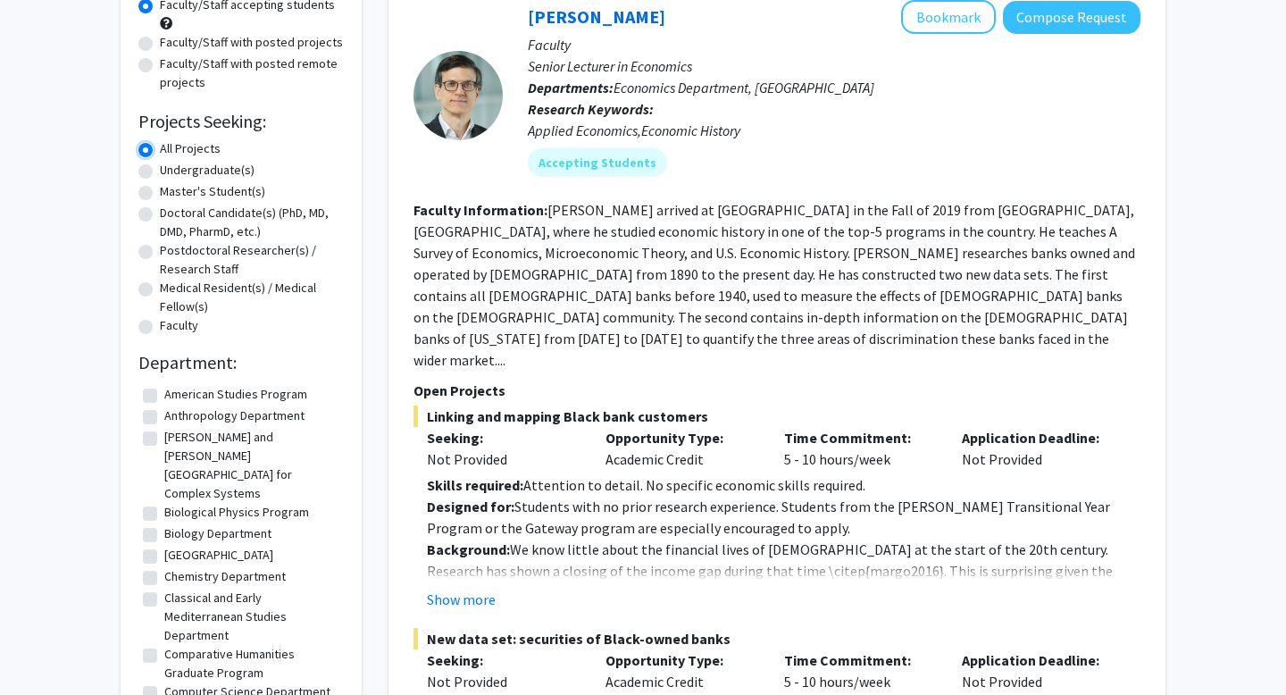
scroll to position [220, 0]
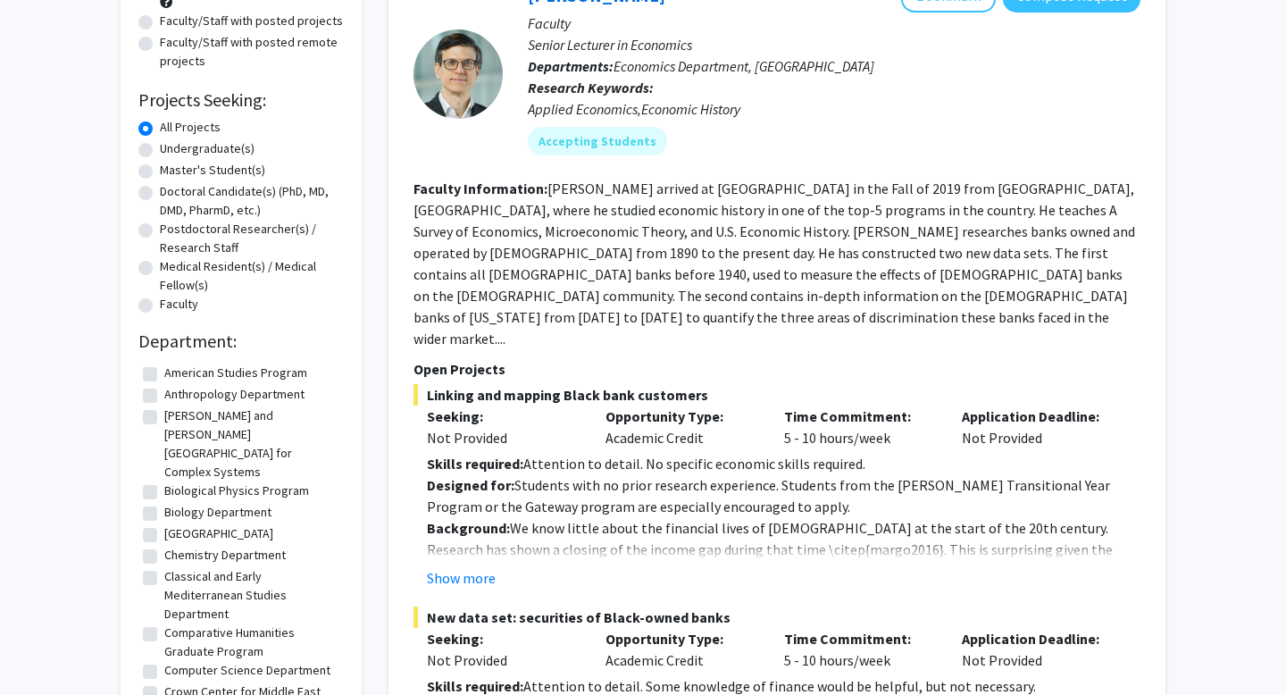
click at [164, 503] on label "Biology Department" at bounding box center [217, 512] width 107 height 19
click at [164, 503] on input "Biology Department" at bounding box center [170, 509] width 12 height 12
checkbox input "true"
